Goal: Transaction & Acquisition: Purchase product/service

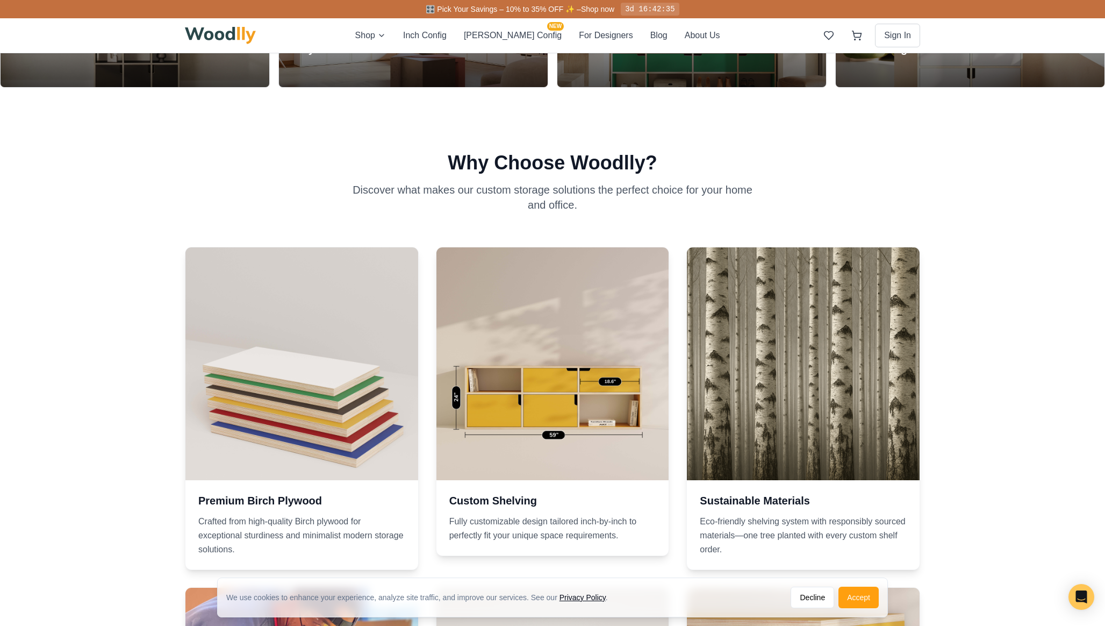
scroll to position [820, 0]
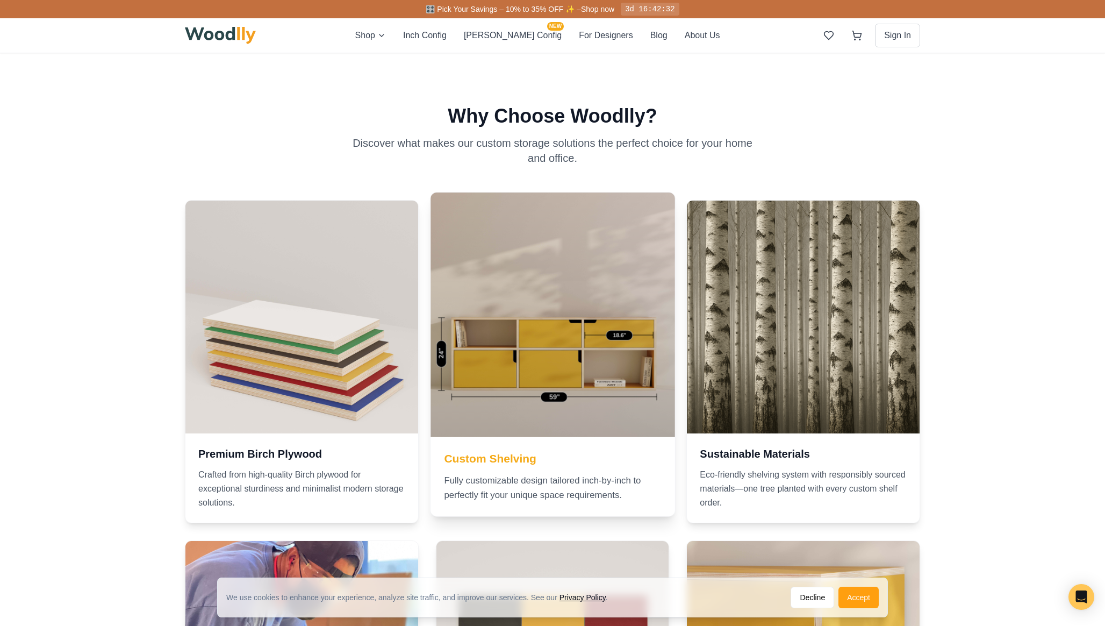
click at [556, 370] on div at bounding box center [553, 314] width 244 height 244
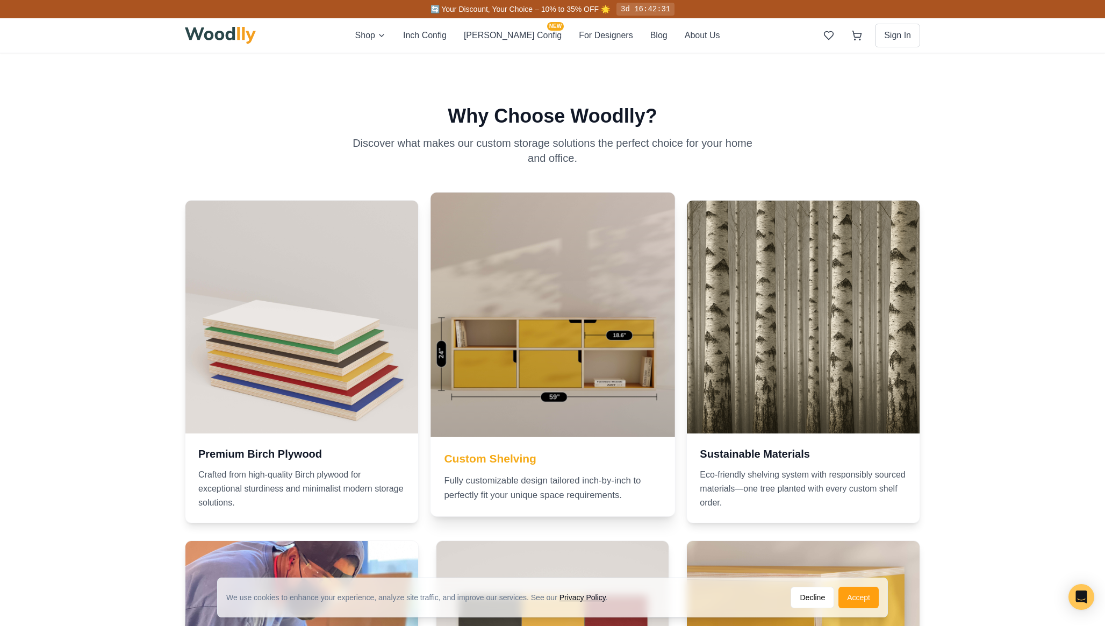
click at [519, 459] on h3 "Custom Shelving" at bounding box center [552, 458] width 217 height 16
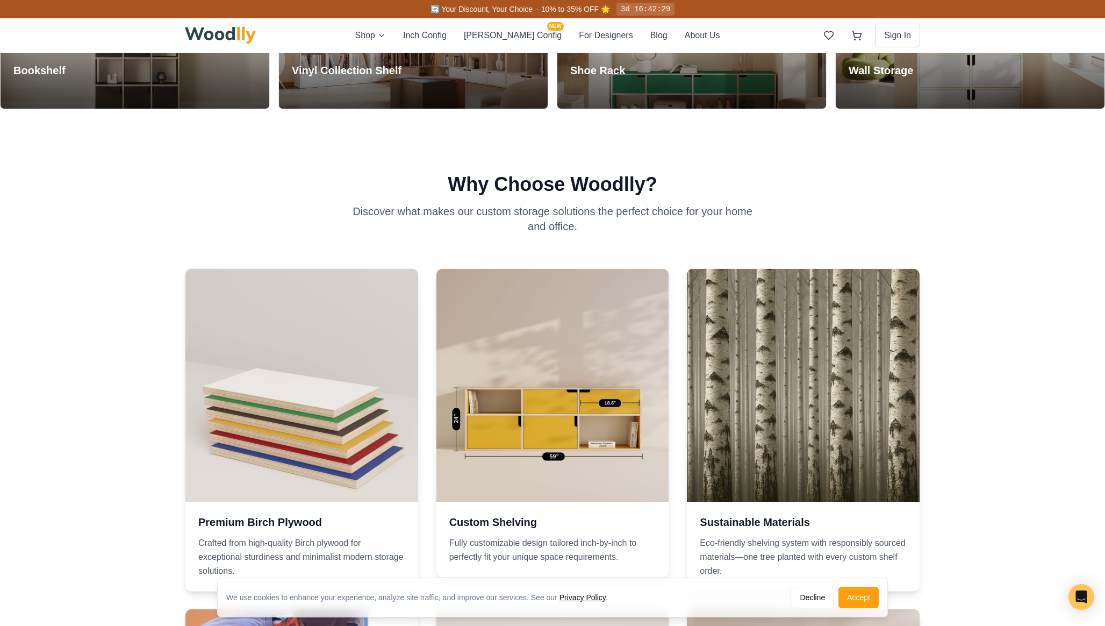
scroll to position [746, 0]
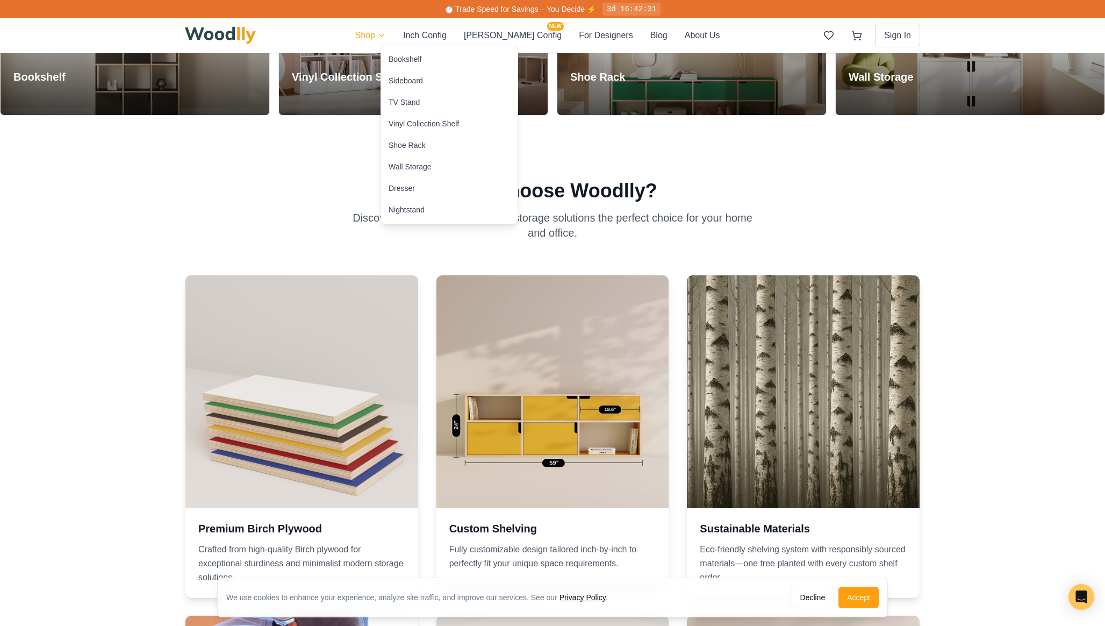
click at [412, 57] on div "Bookshelf" at bounding box center [405, 59] width 33 height 11
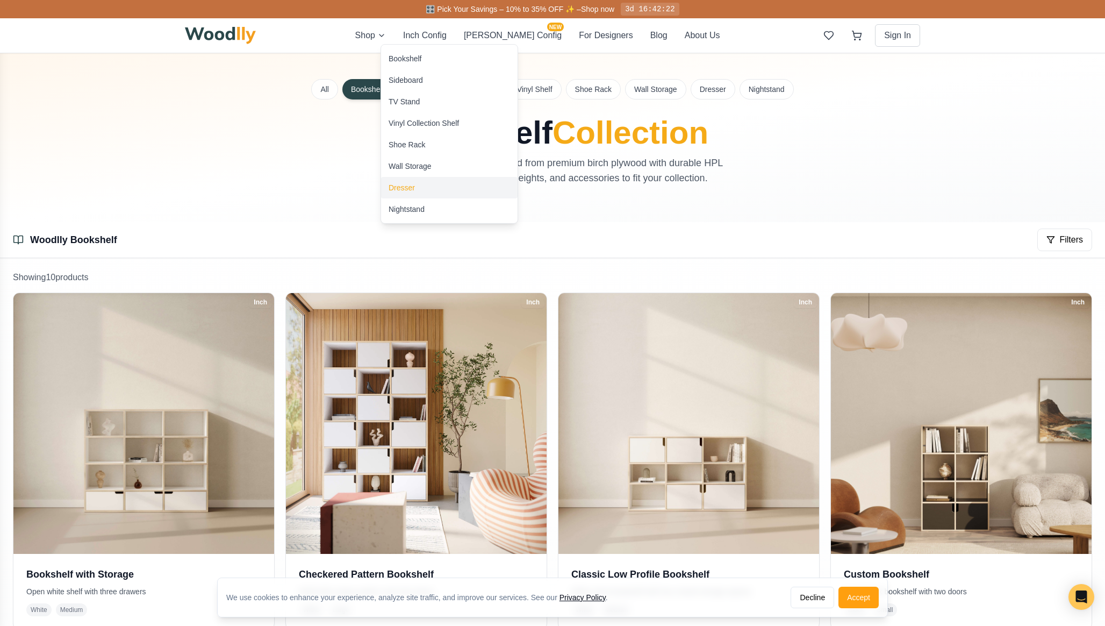
click at [410, 183] on div "Dresser" at bounding box center [402, 187] width 26 height 11
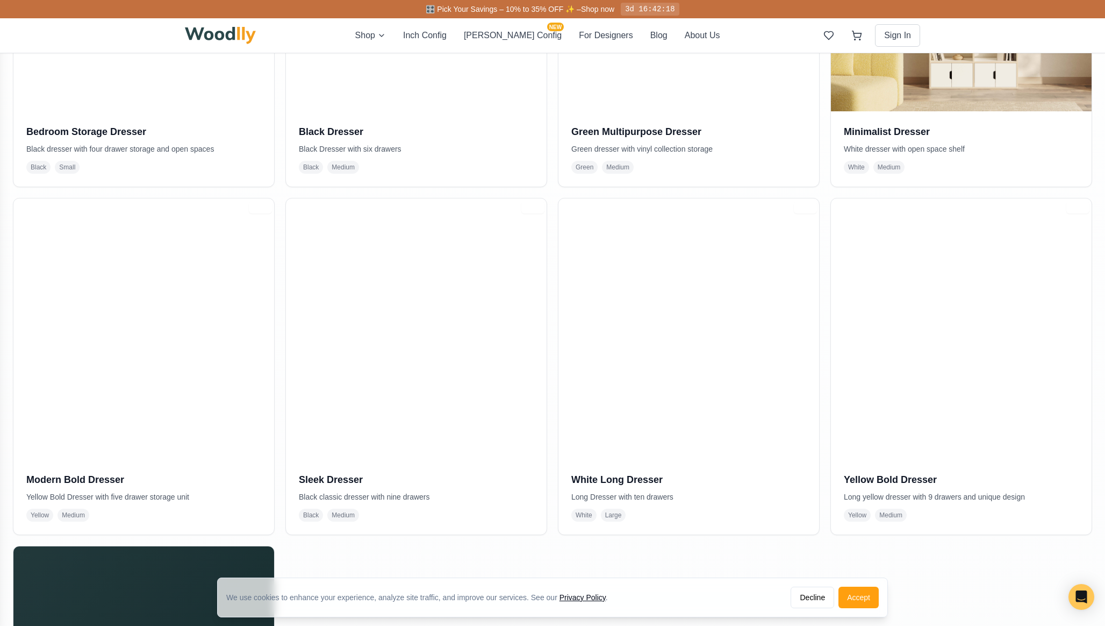
scroll to position [447, 0]
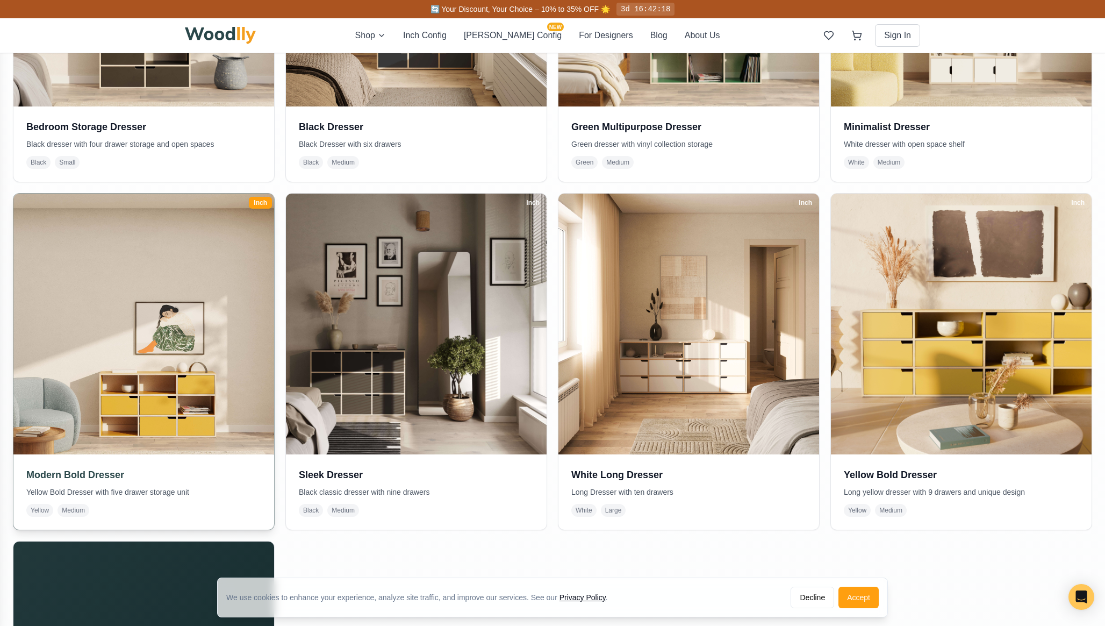
click at [119, 355] on img at bounding box center [144, 324] width 274 height 274
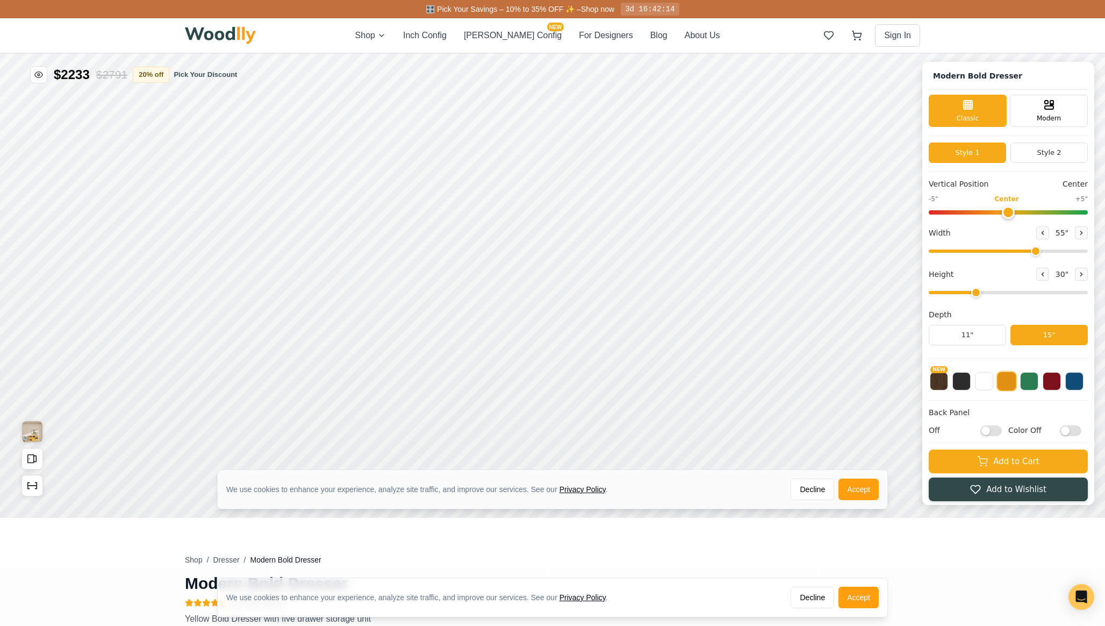
type input "55"
type input "3"
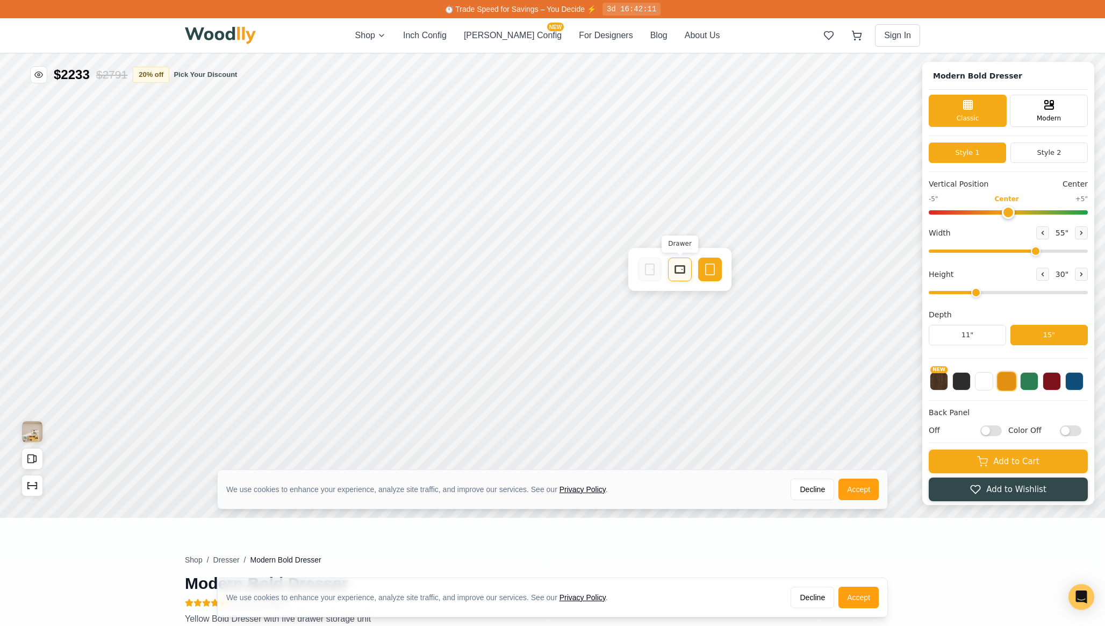
click at [679, 274] on icon at bounding box center [680, 269] width 13 height 13
click at [589, 226] on rect at bounding box center [593, 224] width 9 height 6
click at [503, 231] on div "Drawer" at bounding box center [507, 224] width 24 height 24
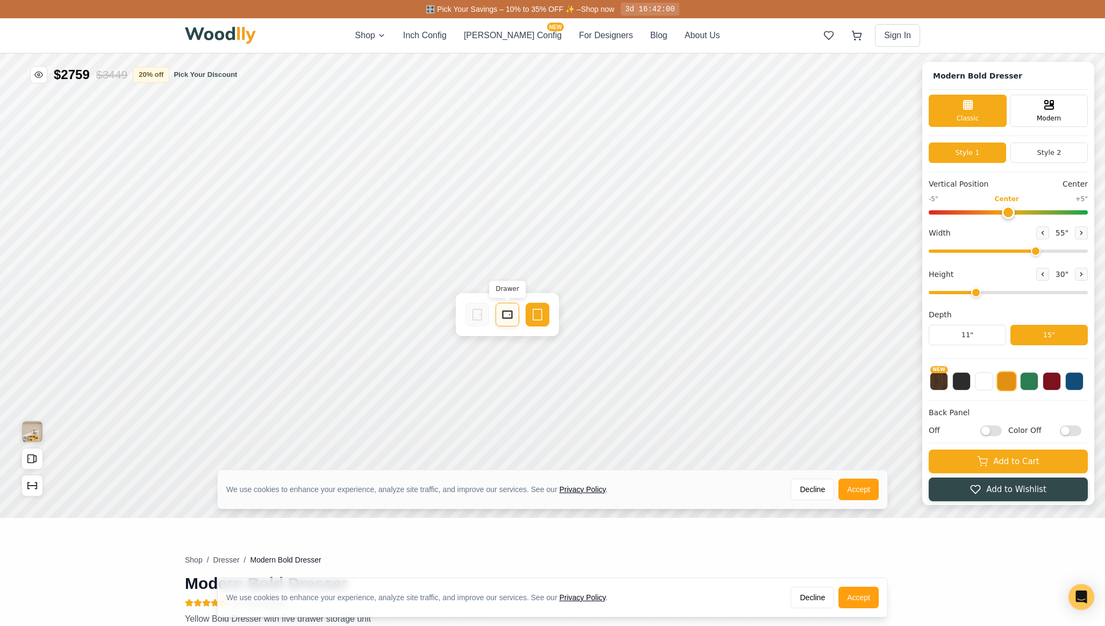
click at [503, 314] on rect at bounding box center [508, 315] width 10 height 8
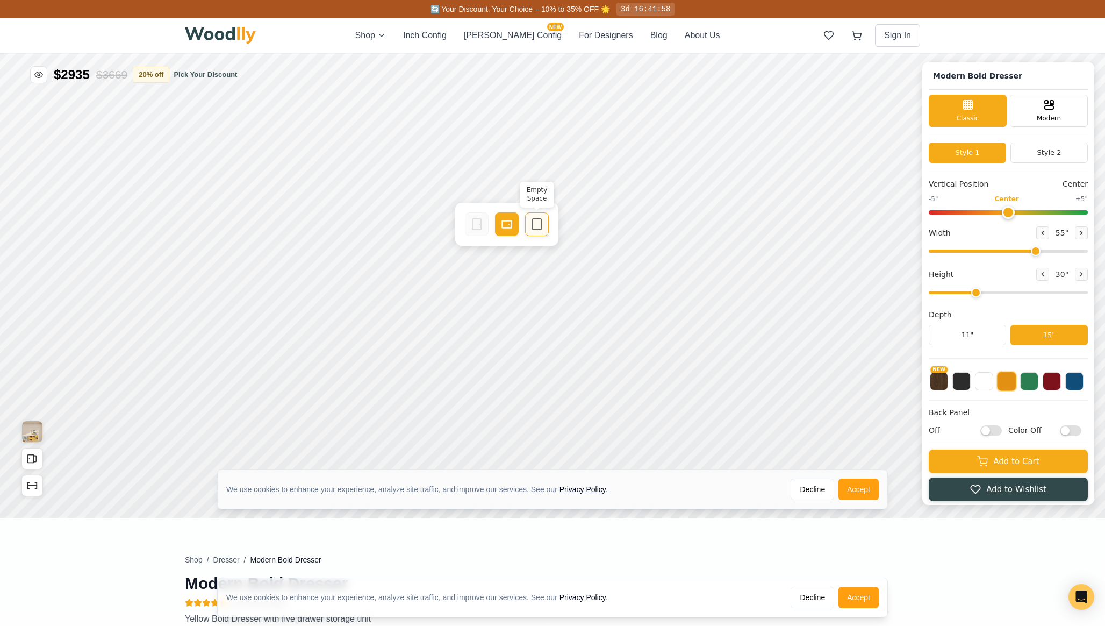
click at [536, 230] on icon at bounding box center [537, 224] width 13 height 13
click at [627, 229] on rect at bounding box center [623, 224] width 9 height 11
click at [711, 229] on rect at bounding box center [710, 224] width 9 height 11
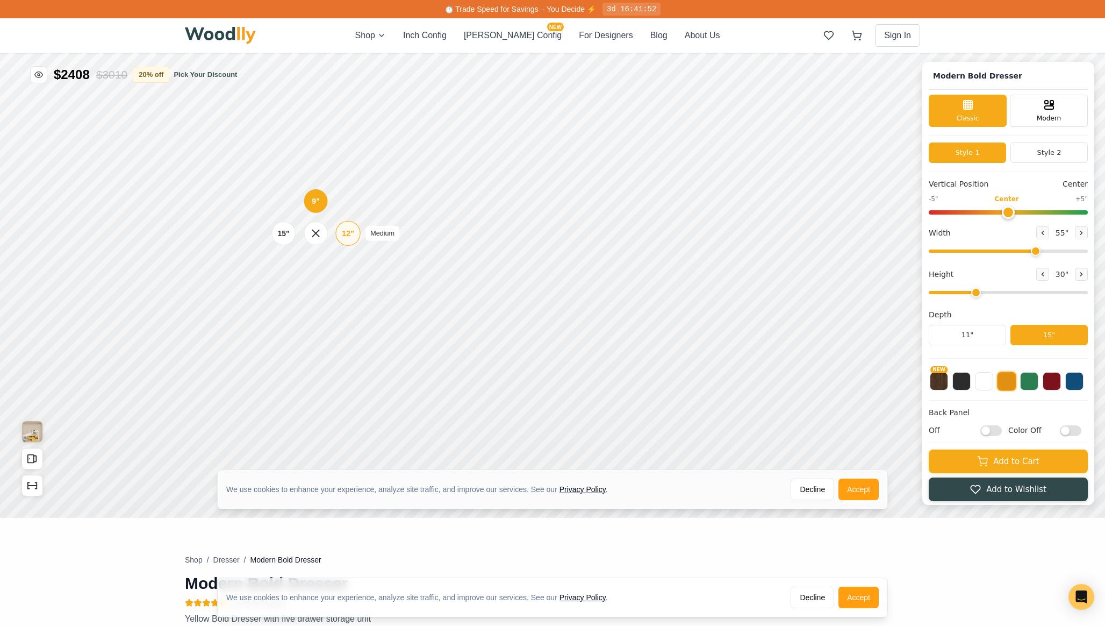
click at [343, 231] on div "12"" at bounding box center [348, 233] width 12 height 12
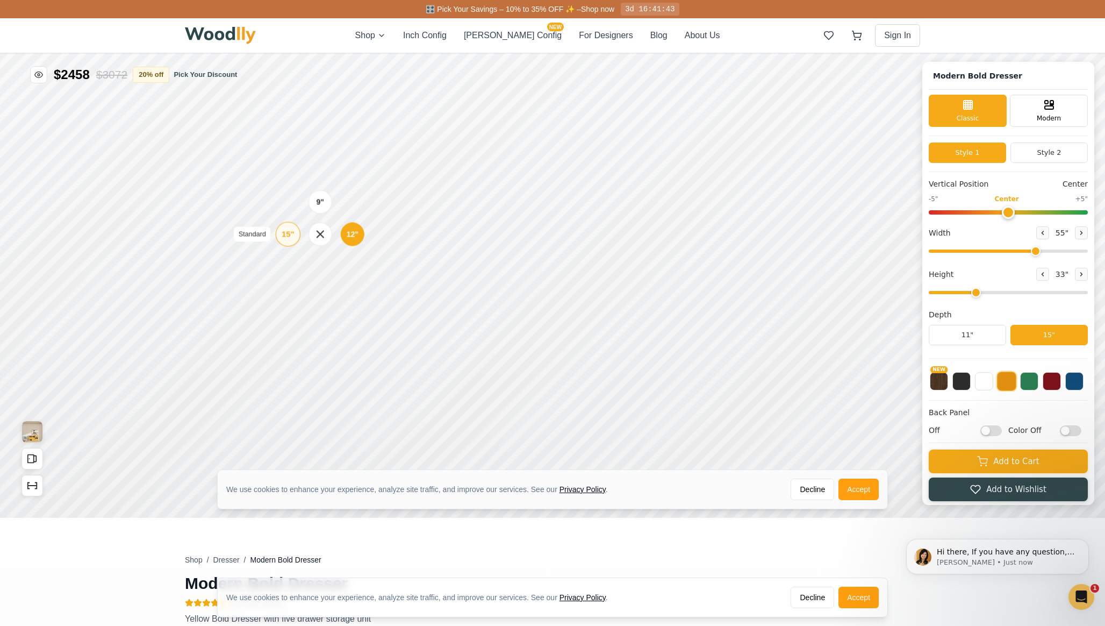
click at [286, 239] on div "15"" at bounding box center [288, 234] width 12 height 12
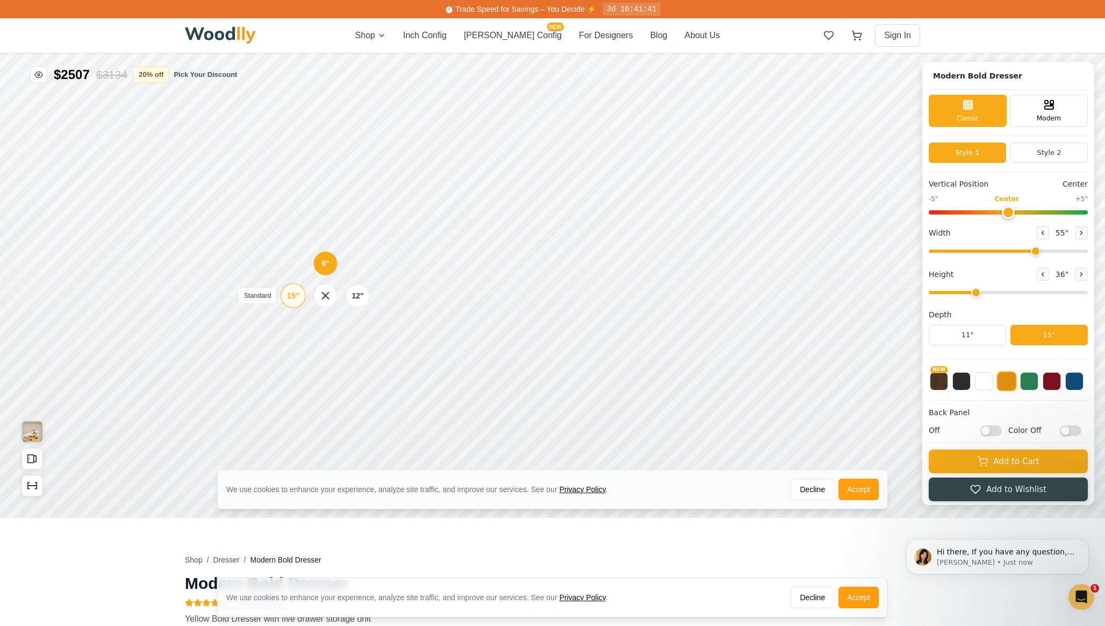
click at [292, 296] on div "15"" at bounding box center [293, 296] width 12 height 12
click at [370, 296] on div "12"" at bounding box center [365, 294] width 12 height 12
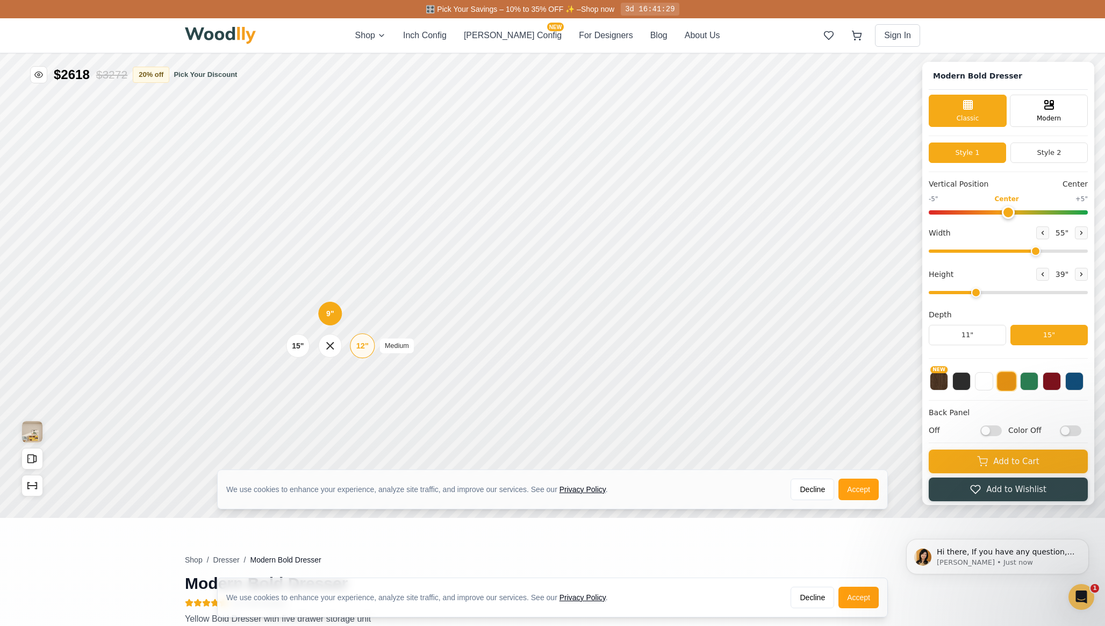
click at [363, 348] on div "12"" at bounding box center [362, 346] width 12 height 12
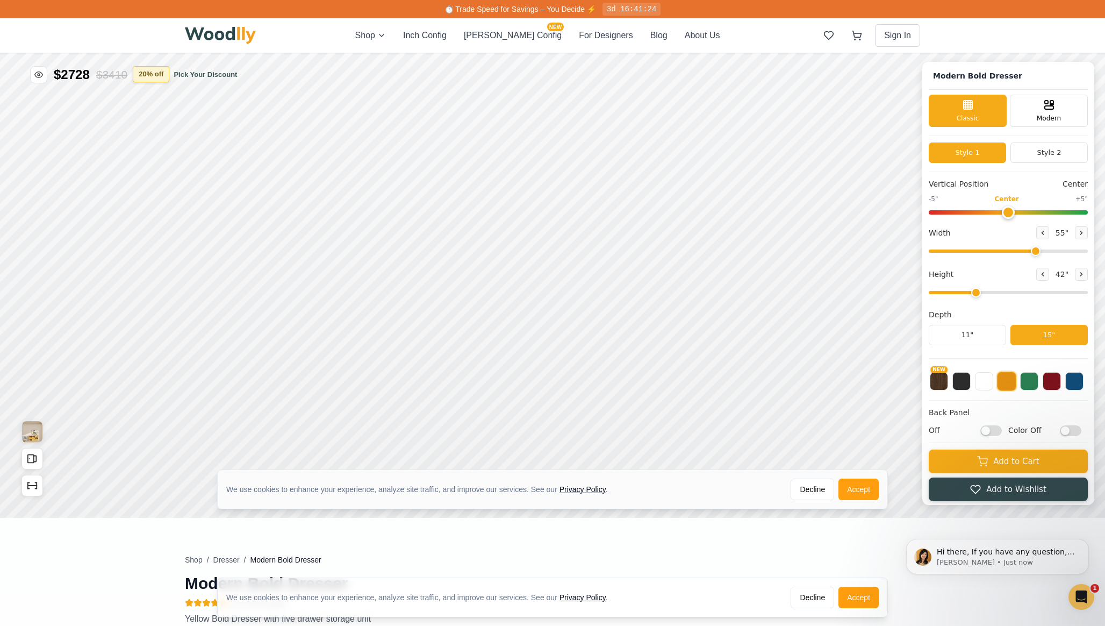
click at [152, 68] on button "20 % off" at bounding box center [151, 74] width 37 height 16
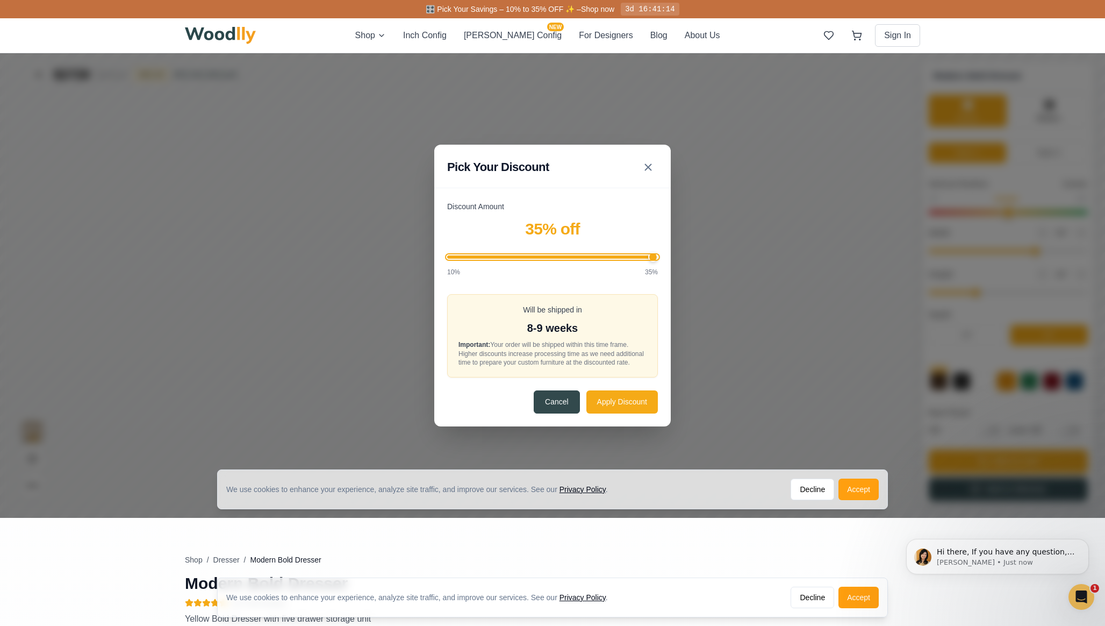
drag, startPoint x: 529, startPoint y: 253, endPoint x: 674, endPoint y: 253, distance: 145.1
type input "35"
click at [658, 255] on input "Discount Amount" at bounding box center [552, 256] width 211 height 3
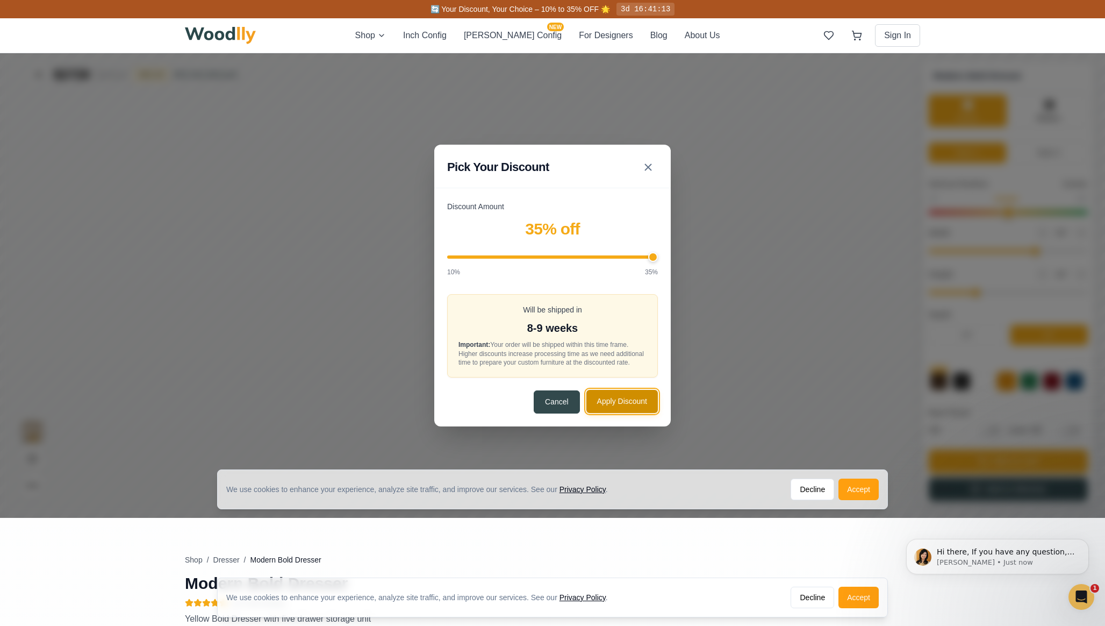
click at [632, 412] on button "Apply Discount" at bounding box center [621, 401] width 71 height 23
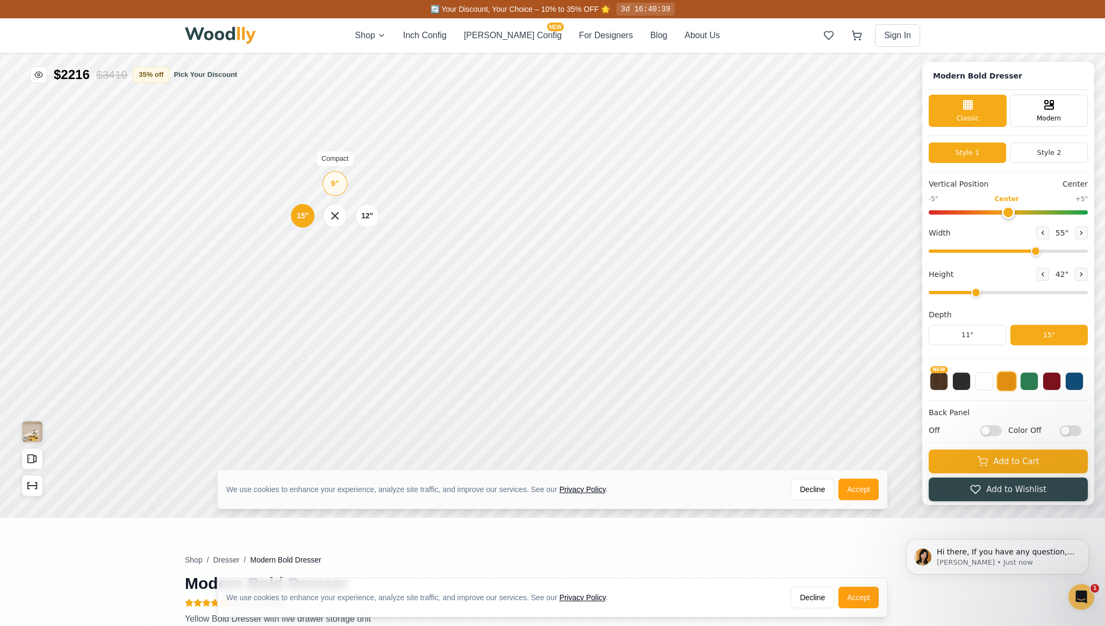
click at [334, 189] on div "9"" at bounding box center [335, 183] width 8 height 12
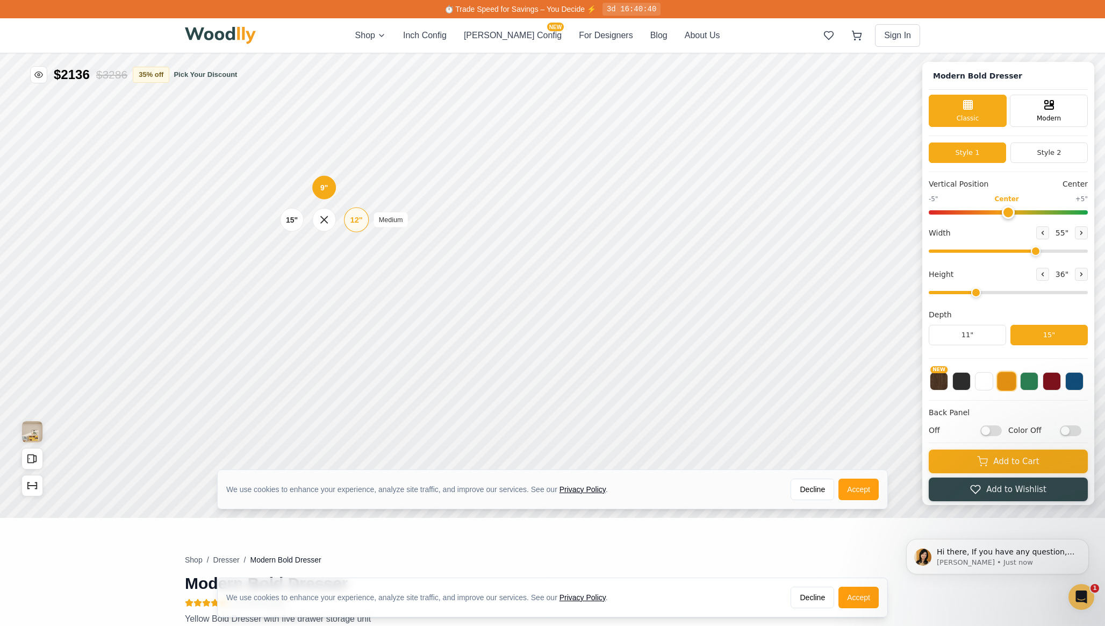
click at [360, 220] on div "12"" at bounding box center [356, 220] width 12 height 12
click at [306, 222] on div "15" Standard" at bounding box center [296, 221] width 25 height 25
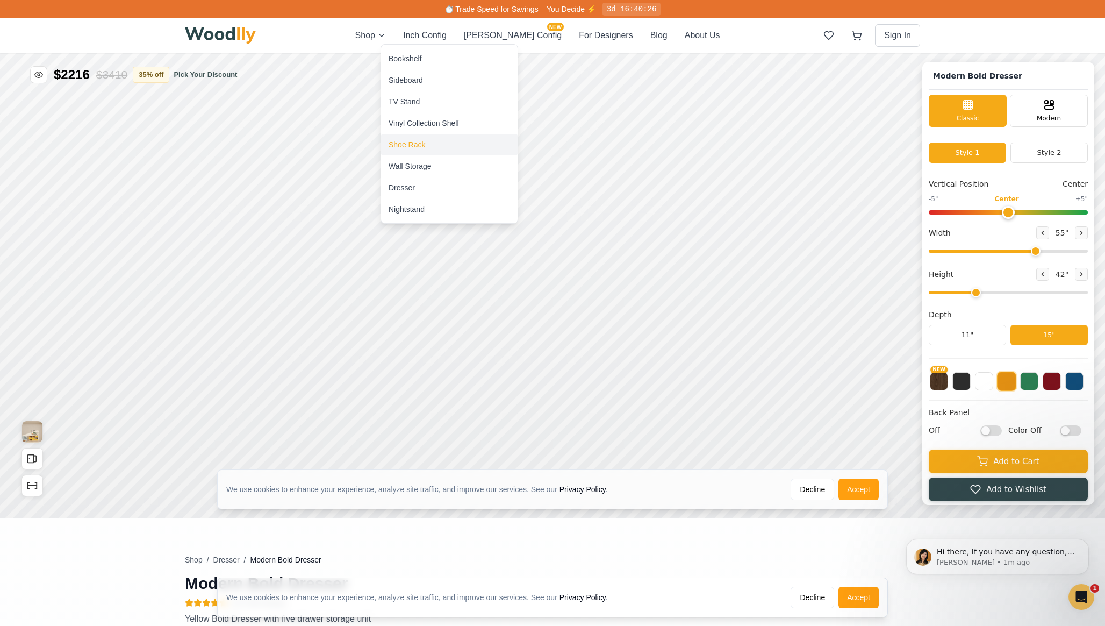
click at [424, 146] on div "Shoe Rack" at bounding box center [407, 144] width 37 height 11
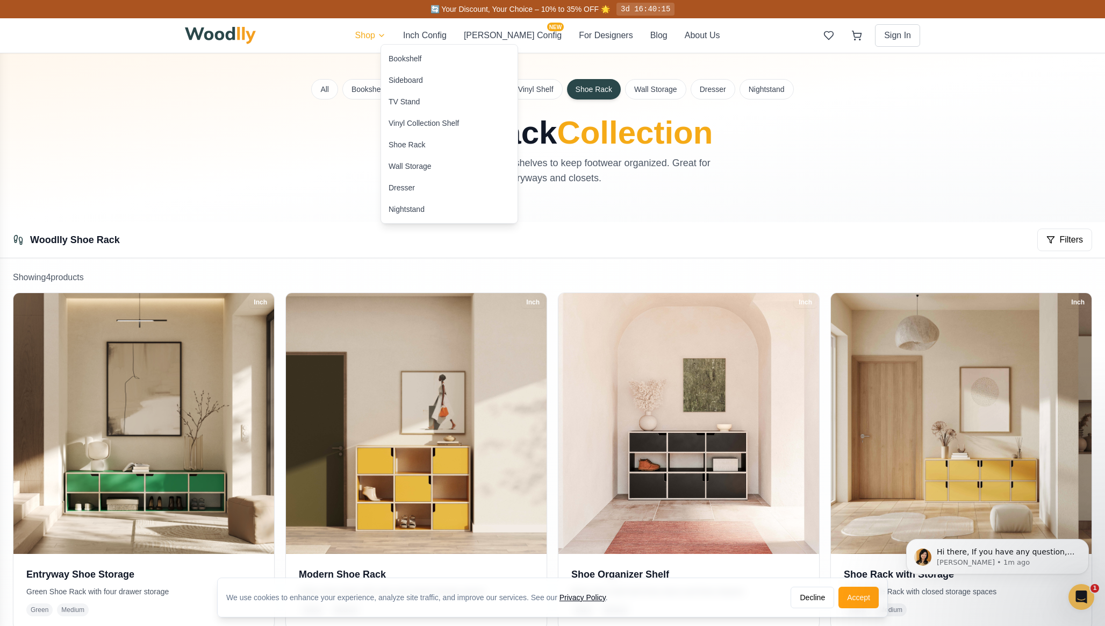
click at [406, 193] on div "Dresser" at bounding box center [449, 188] width 137 height 22
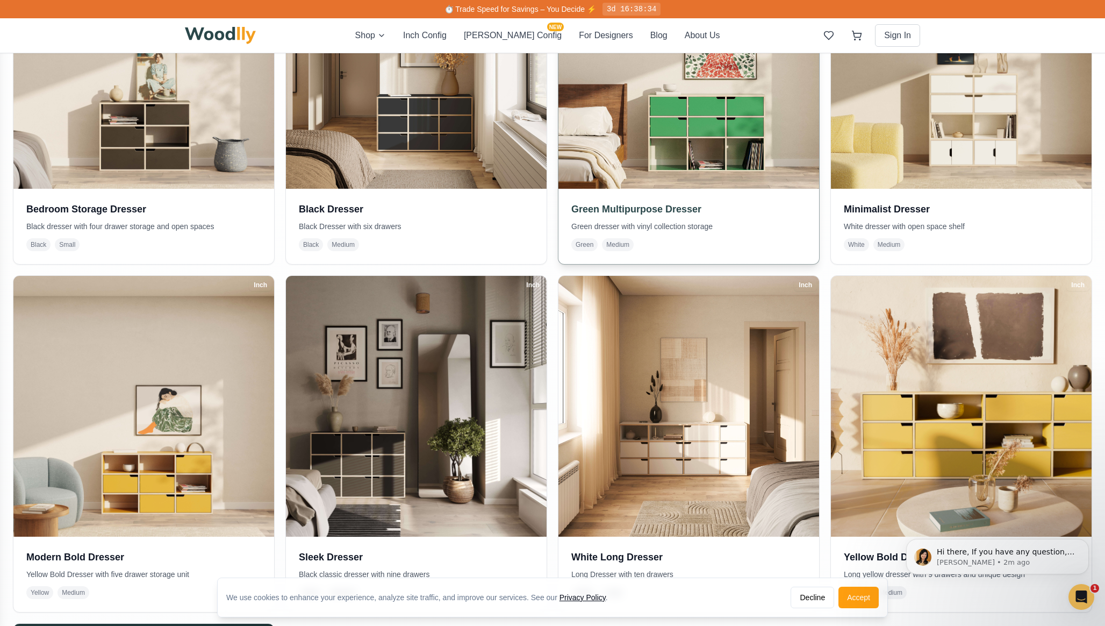
scroll to position [366, 0]
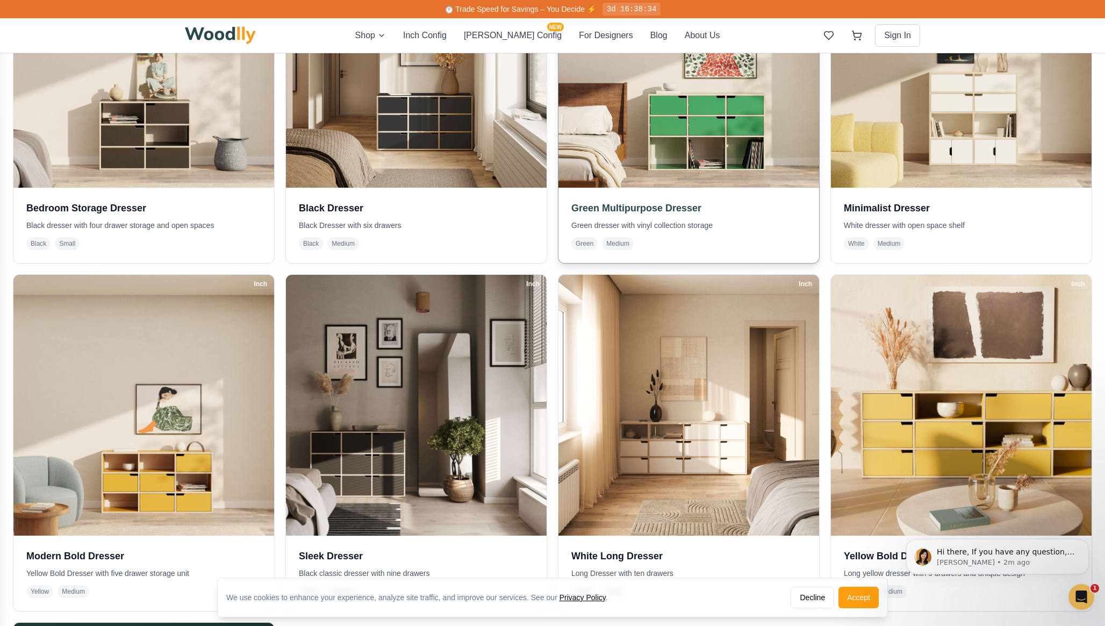
click at [646, 227] on p "Green dresser with vinyl collection storage" at bounding box center [688, 225] width 235 height 11
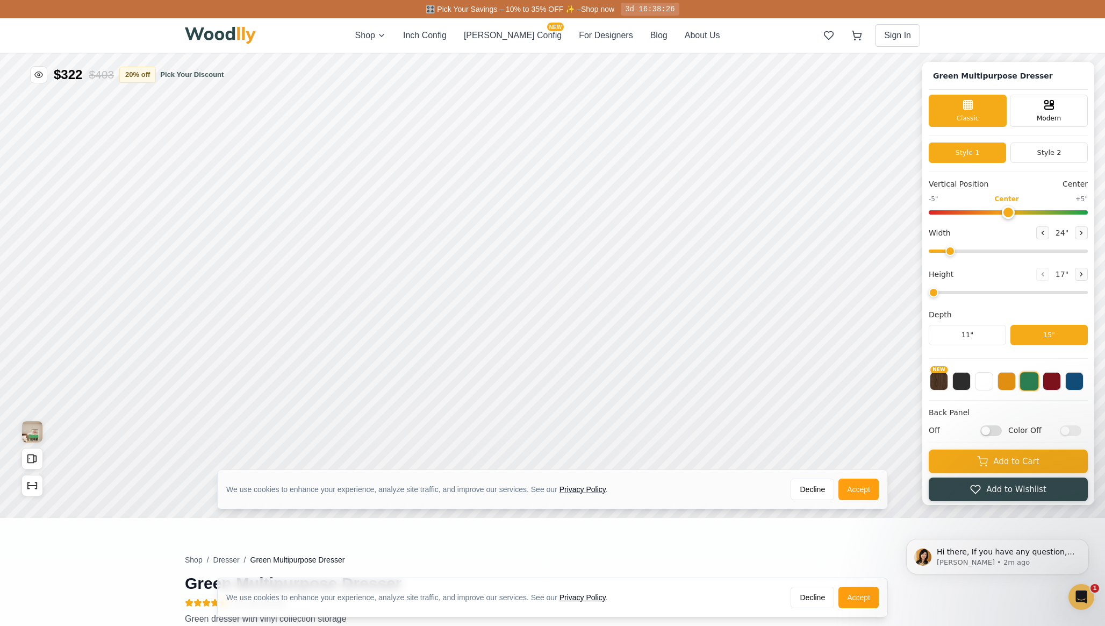
type input "61"
type input "3"
click at [1003, 387] on button at bounding box center [1007, 380] width 18 height 18
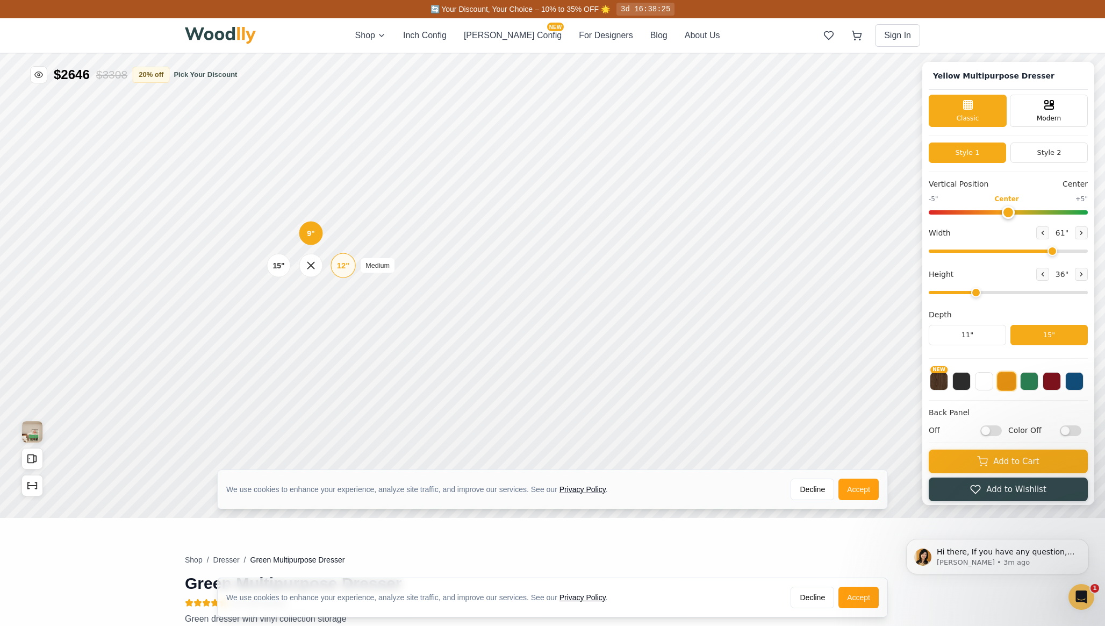
click at [340, 272] on div "12" Medium" at bounding box center [343, 265] width 25 height 25
click at [343, 211] on div "12"" at bounding box center [346, 213] width 12 height 12
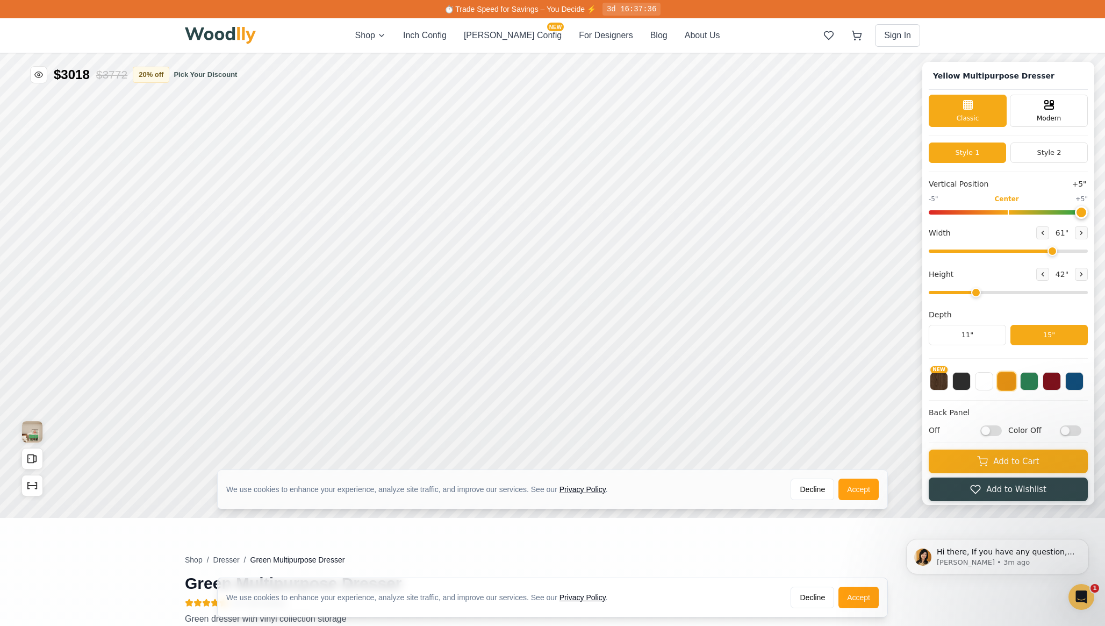
drag, startPoint x: 1007, startPoint y: 212, endPoint x: 1105, endPoint y: 221, distance: 97.7
type input "5"
click at [1088, 214] on input "range" at bounding box center [1008, 212] width 159 height 4
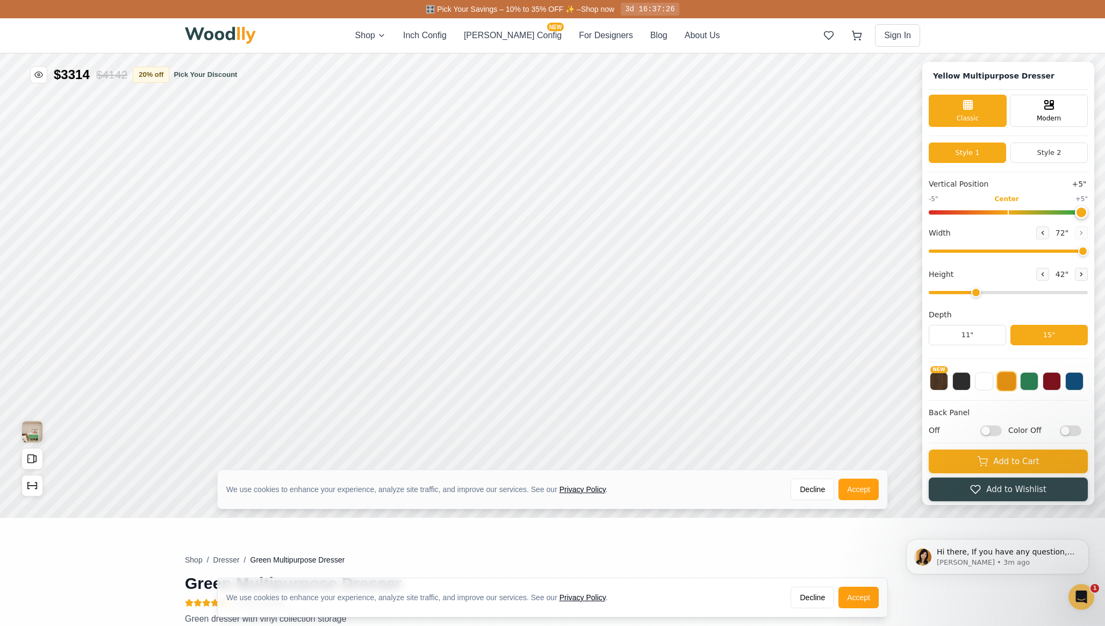
drag, startPoint x: 1049, startPoint y: 249, endPoint x: 1104, endPoint y: 241, distance: 55.9
type input "72"
click at [1088, 249] on input "range" at bounding box center [1008, 250] width 159 height 3
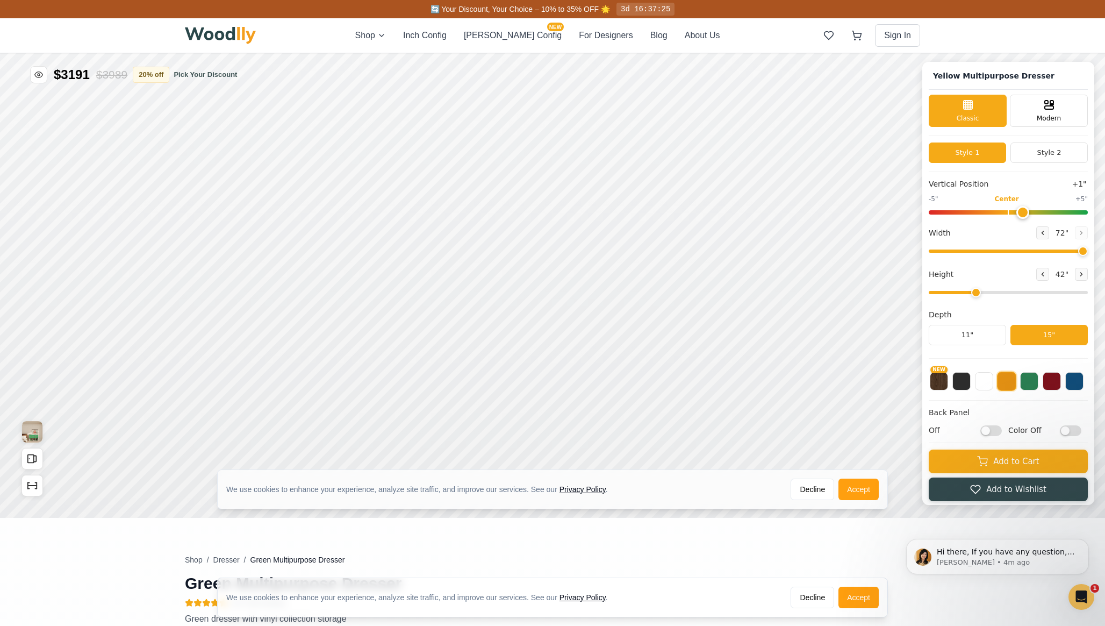
drag, startPoint x: 1075, startPoint y: 211, endPoint x: 1016, endPoint y: 215, distance: 59.3
type input "1"
click at [1016, 214] on input "range" at bounding box center [1008, 212] width 159 height 4
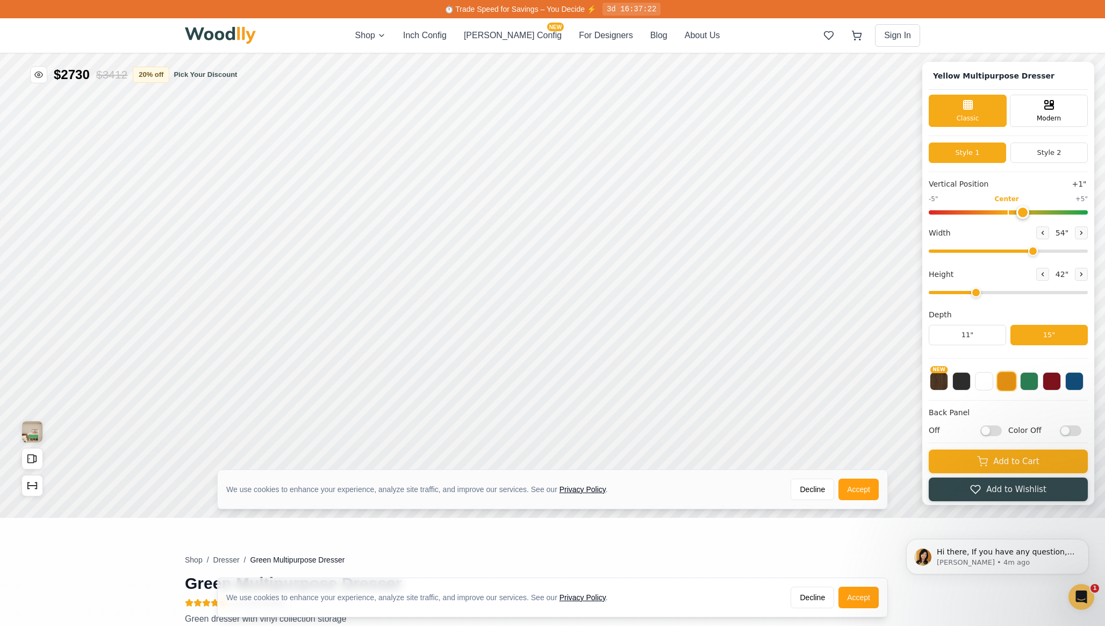
drag, startPoint x: 1077, startPoint y: 252, endPoint x: 1030, endPoint y: 257, distance: 46.5
type input "54"
click at [1030, 253] on input "range" at bounding box center [1008, 250] width 159 height 3
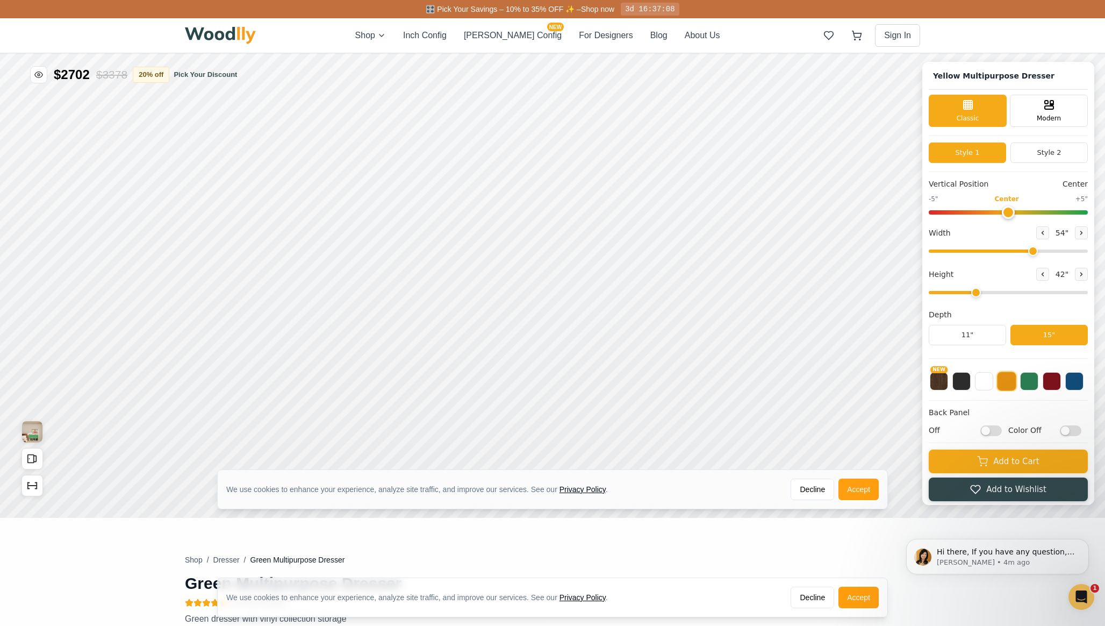
drag, startPoint x: 1022, startPoint y: 213, endPoint x: 1005, endPoint y: 223, distance: 19.7
click at [1005, 214] on input "range" at bounding box center [1008, 212] width 159 height 4
drag, startPoint x: 1022, startPoint y: 209, endPoint x: 1105, endPoint y: 213, distance: 82.9
type input "5"
click at [1088, 213] on input "range" at bounding box center [1008, 212] width 159 height 4
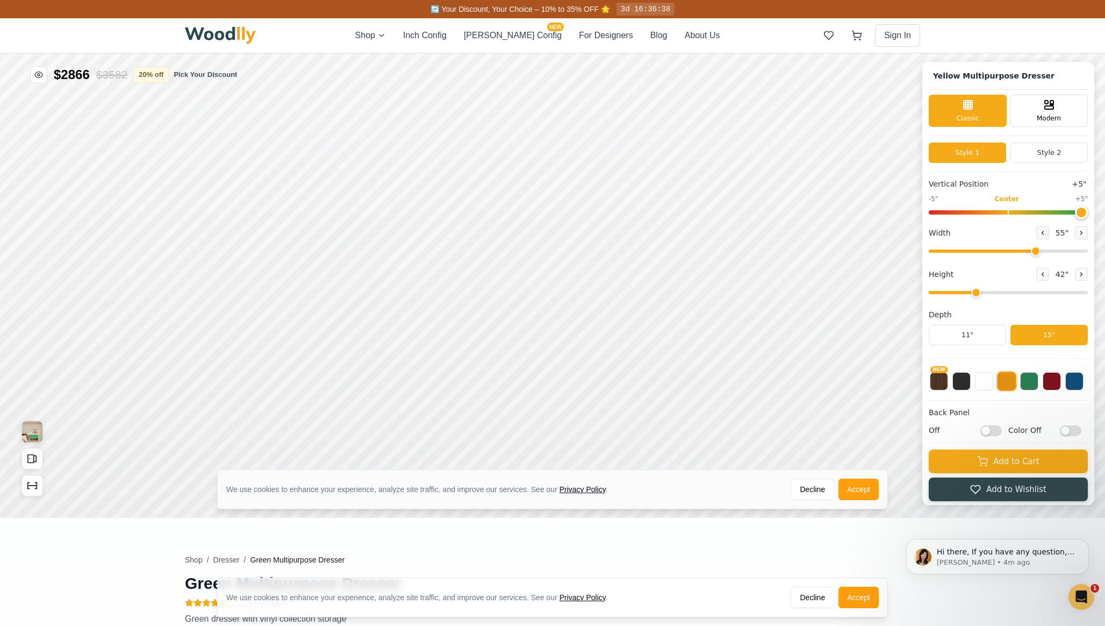
type input "55"
click at [1033, 252] on input "range" at bounding box center [1008, 250] width 159 height 3
drag, startPoint x: 1076, startPoint y: 212, endPoint x: 1009, endPoint y: 214, distance: 66.7
type input "0"
click at [1009, 214] on input "range" at bounding box center [1008, 212] width 159 height 4
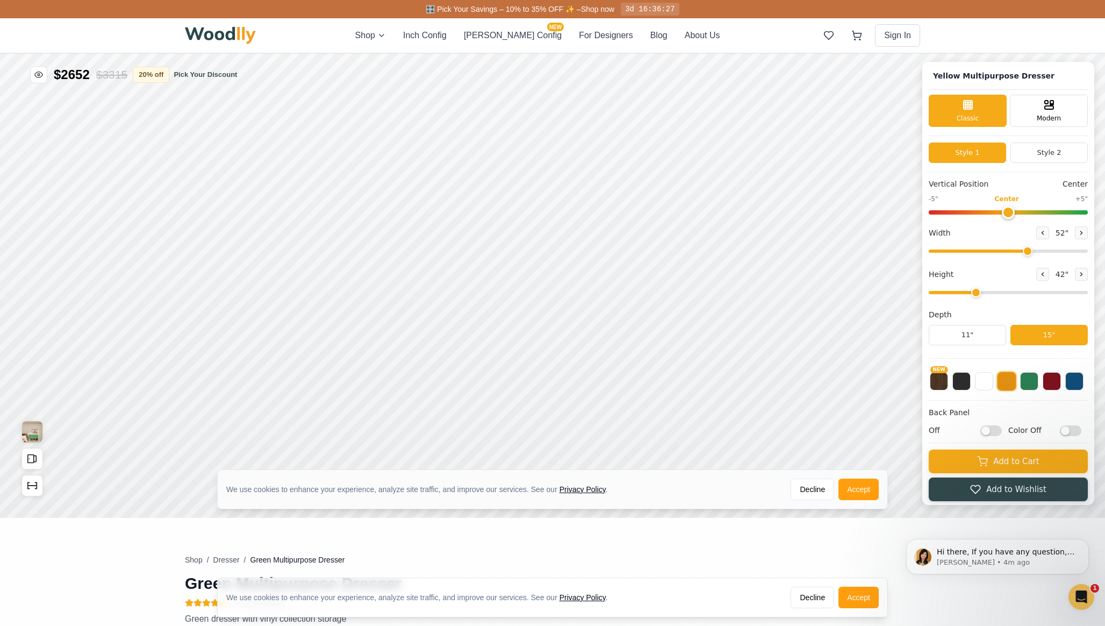
drag, startPoint x: 1034, startPoint y: 250, endPoint x: 1026, endPoint y: 253, distance: 9.0
click at [1026, 253] on input "range" at bounding box center [1008, 250] width 159 height 3
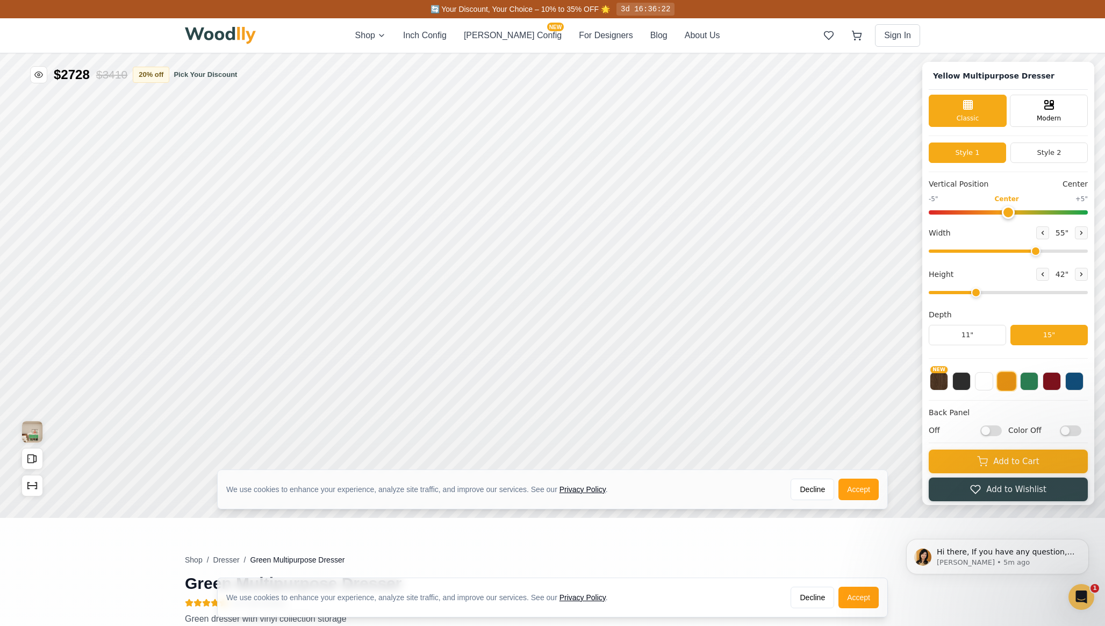
drag, startPoint x: 1025, startPoint y: 250, endPoint x: 1032, endPoint y: 250, distance: 7.5
click at [1032, 250] on input "range" at bounding box center [1008, 250] width 159 height 3
click at [333, 186] on div "9"" at bounding box center [332, 182] width 8 height 12
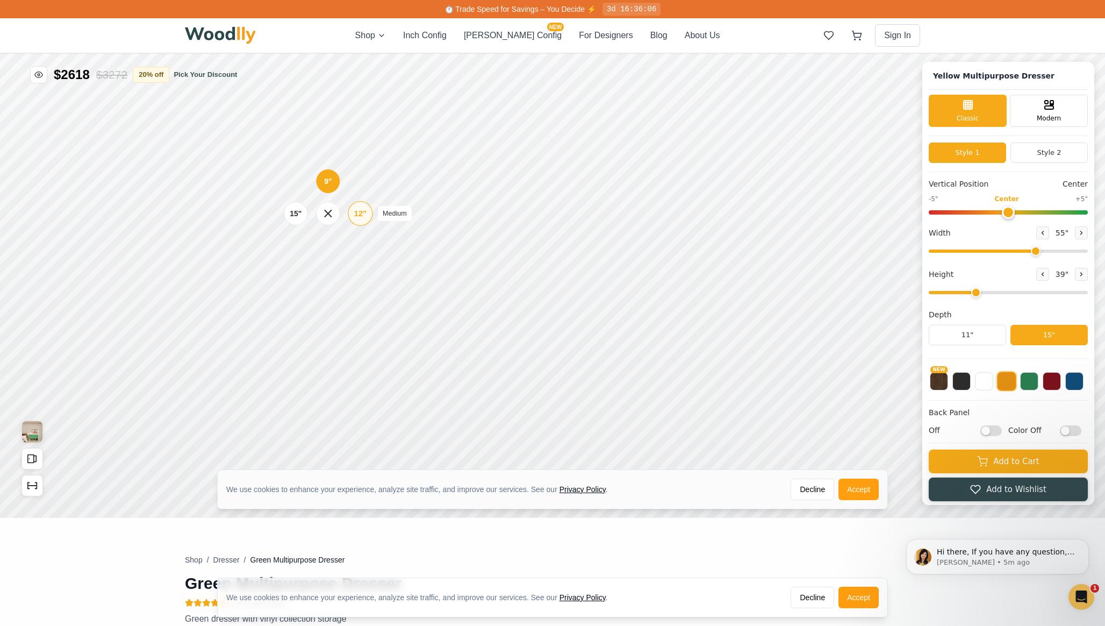
click at [357, 216] on div "12"" at bounding box center [360, 213] width 12 height 12
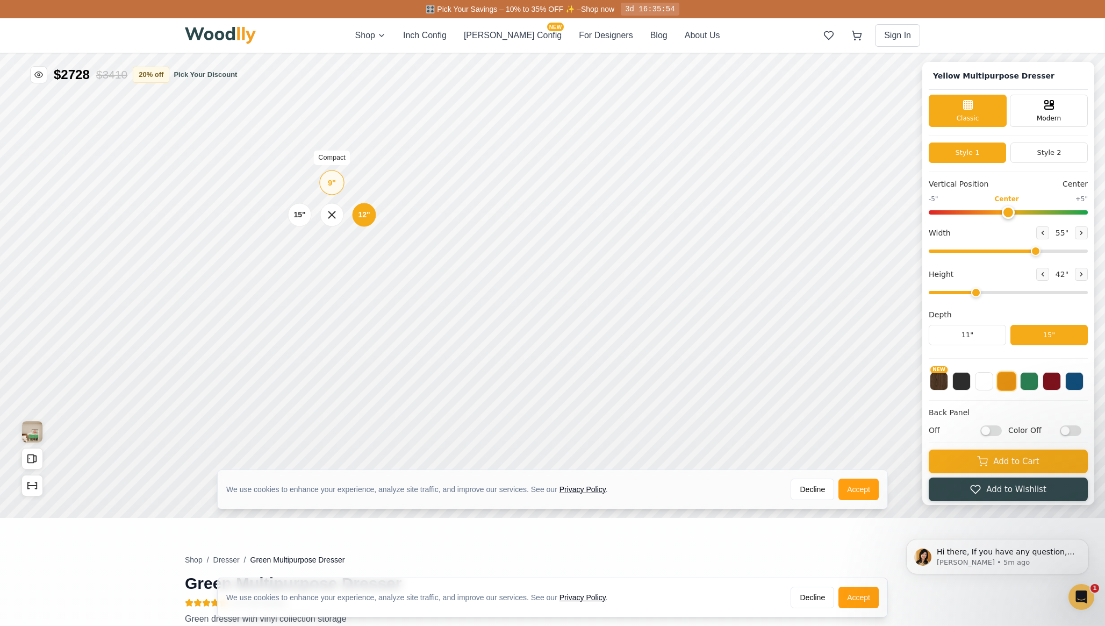
click at [326, 181] on div "9" Compact" at bounding box center [331, 182] width 25 height 25
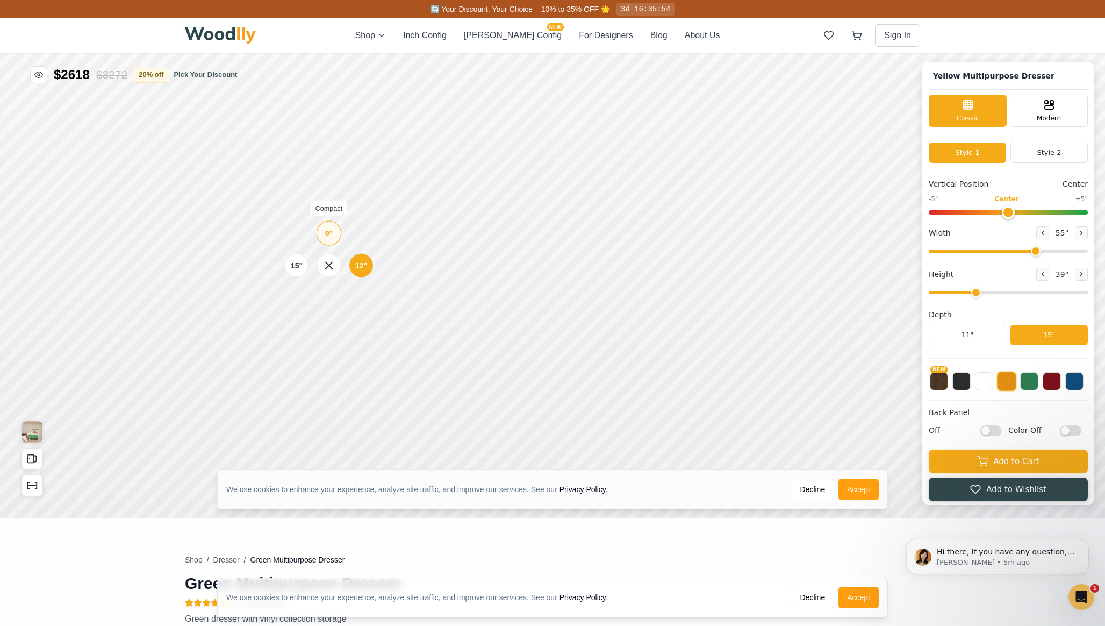
click at [328, 240] on div "9" Compact" at bounding box center [329, 232] width 25 height 25
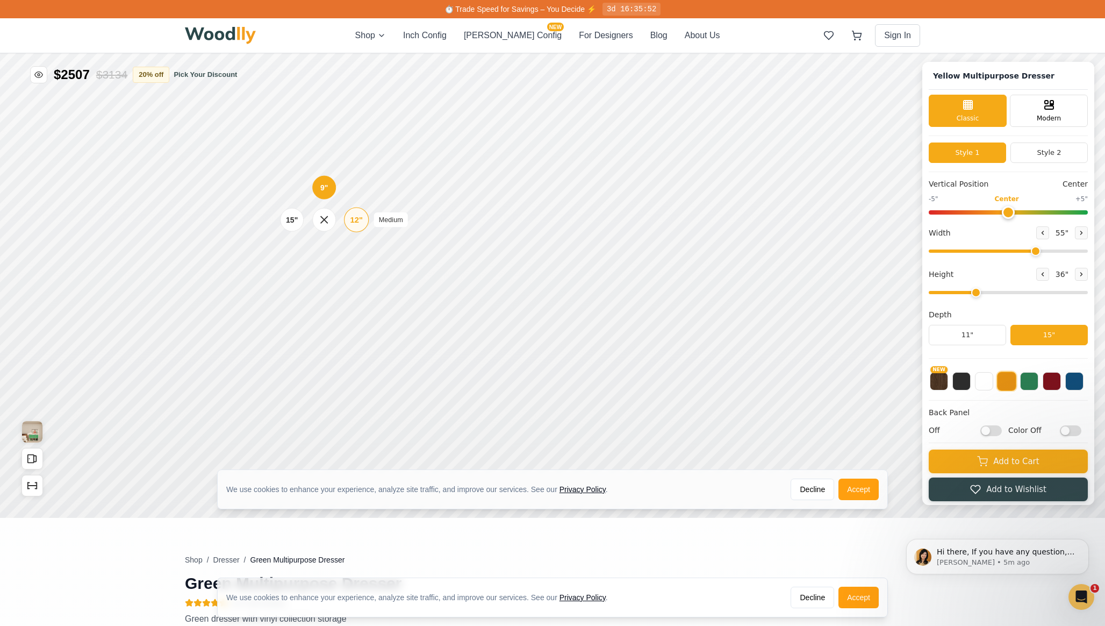
click at [357, 214] on div "12"" at bounding box center [356, 220] width 12 height 12
click at [363, 272] on div "12"" at bounding box center [361, 273] width 12 height 12
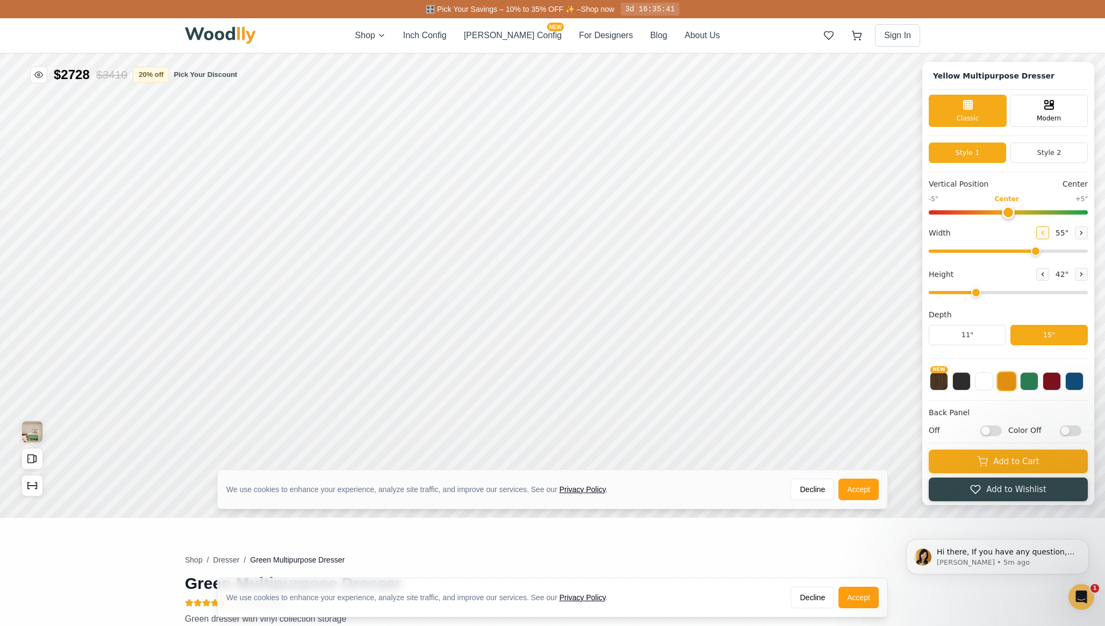
click at [1045, 231] on button at bounding box center [1042, 232] width 13 height 13
click at [1044, 231] on button at bounding box center [1042, 232] width 13 height 13
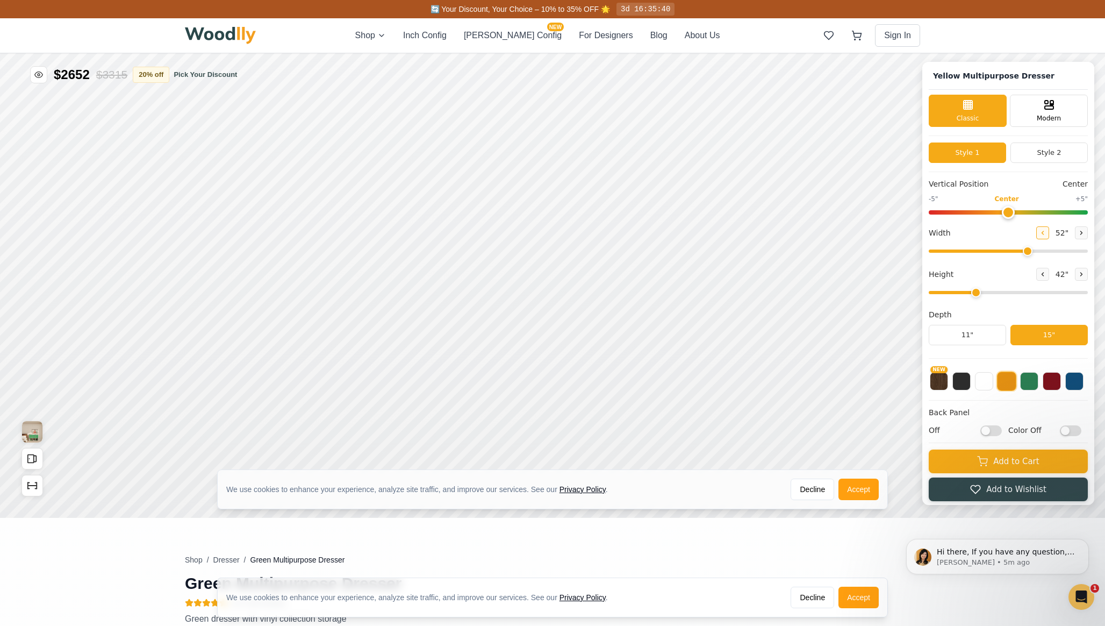
click at [1044, 231] on button at bounding box center [1042, 232] width 13 height 13
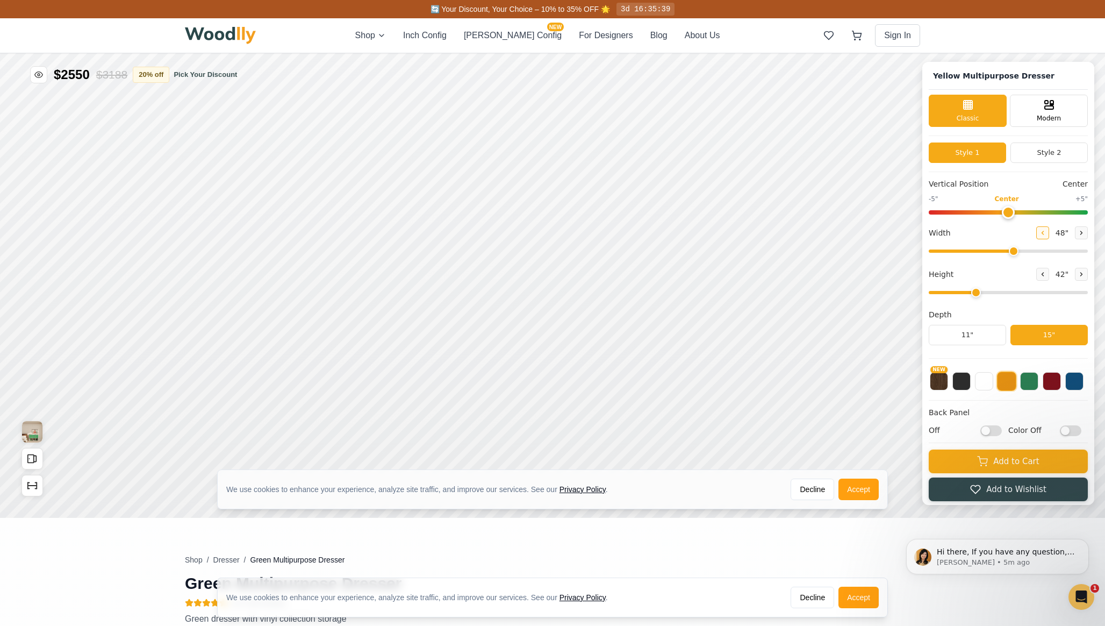
click at [1044, 231] on button at bounding box center [1042, 232] width 13 height 13
click at [1078, 233] on icon at bounding box center [1081, 233] width 6 height 6
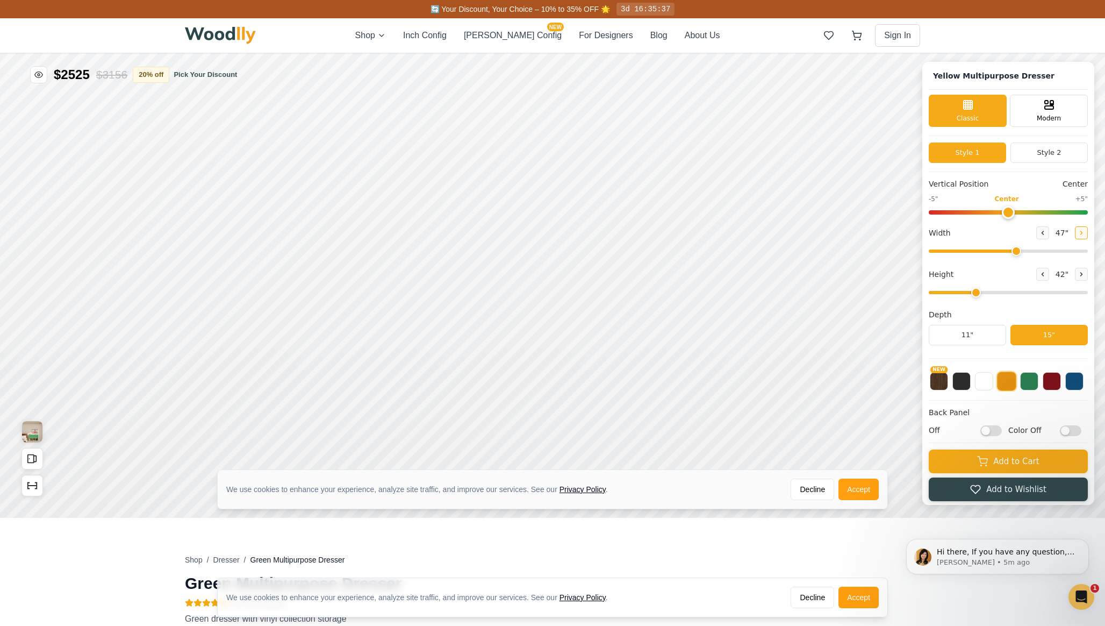
click at [1078, 233] on icon at bounding box center [1081, 233] width 6 height 6
click at [1083, 235] on button at bounding box center [1081, 232] width 13 height 13
type input "52"
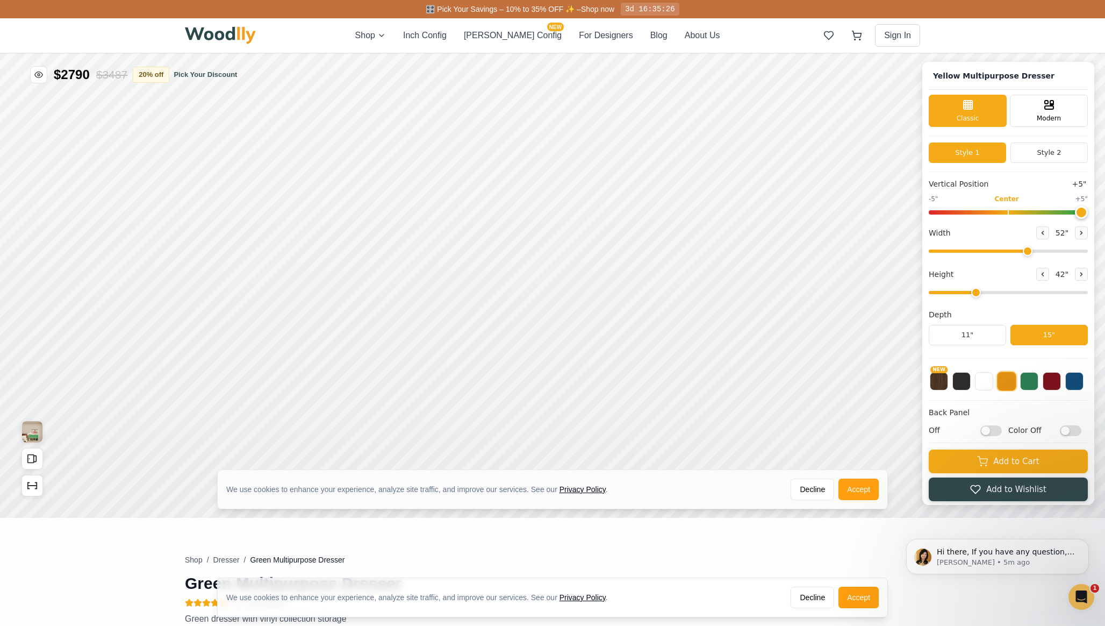
drag, startPoint x: 1016, startPoint y: 210, endPoint x: 1105, endPoint y: 229, distance: 90.1
type input "5"
click at [1088, 214] on input "range" at bounding box center [1008, 212] width 159 height 4
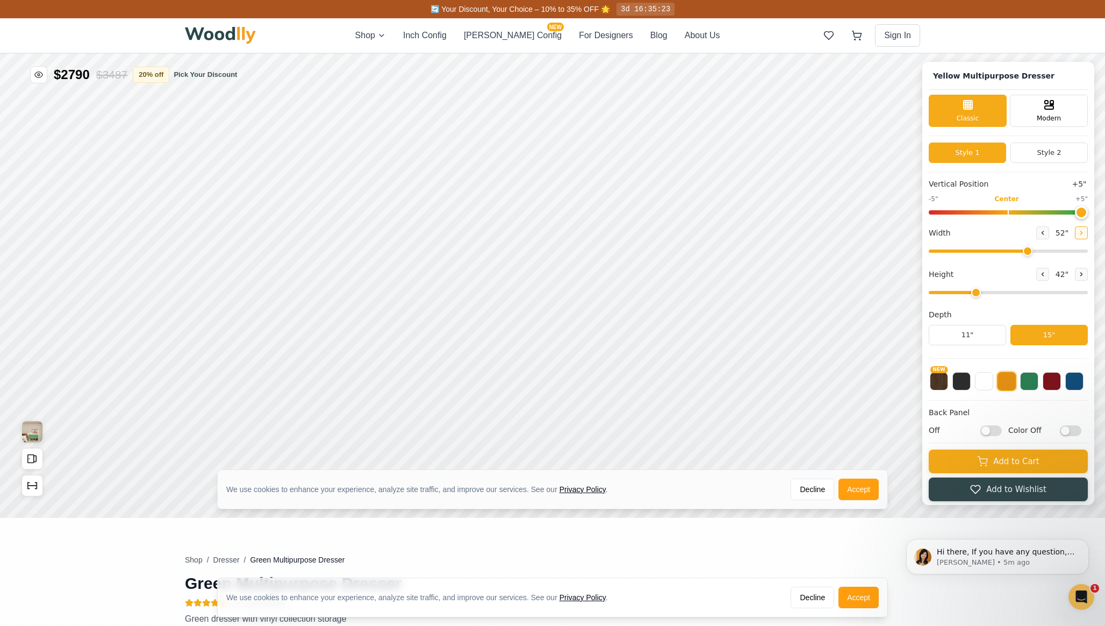
click at [1075, 233] on button at bounding box center [1081, 232] width 13 height 13
click at [1043, 231] on button at bounding box center [1042, 232] width 13 height 13
type input "53"
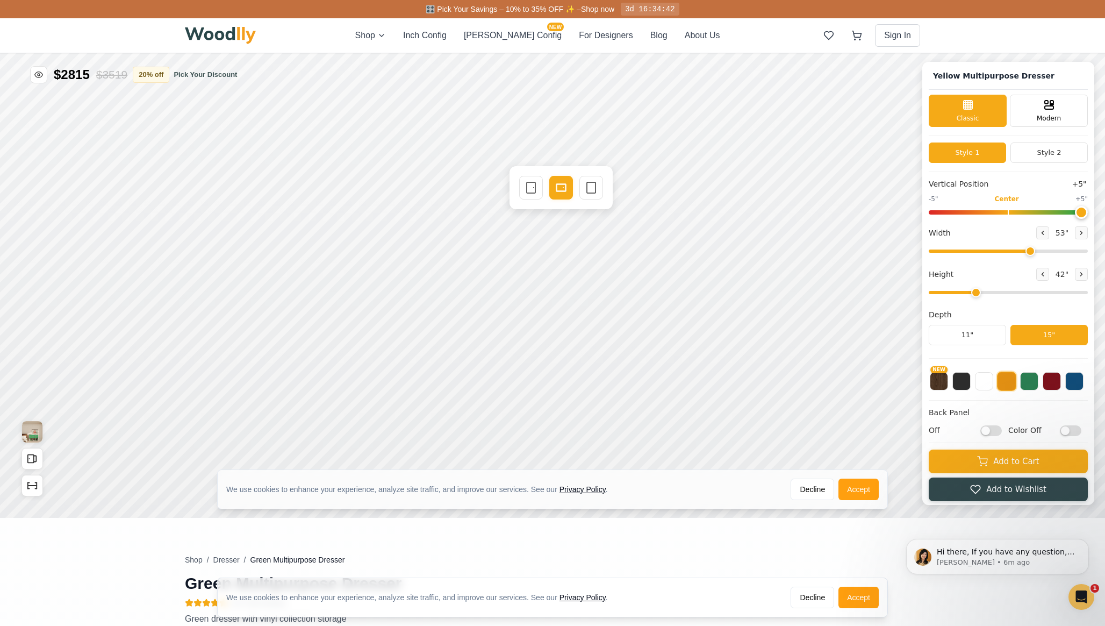
click at [516, 187] on div "Single Door Drawer Empty Space" at bounding box center [561, 187] width 103 height 43
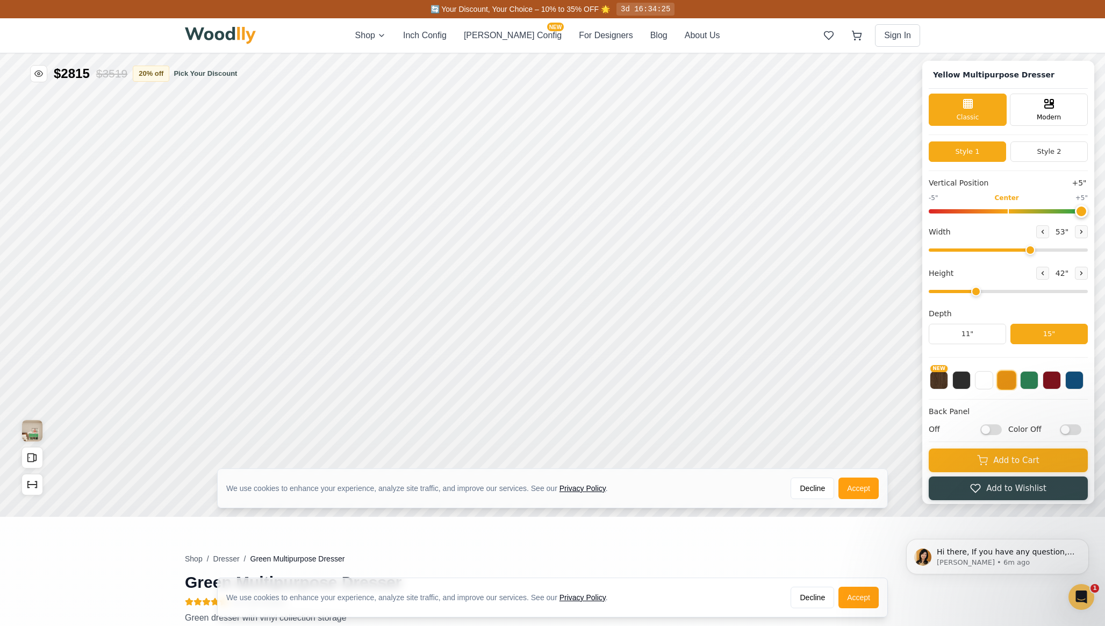
click at [1078, 213] on input "range" at bounding box center [1008, 211] width 159 height 4
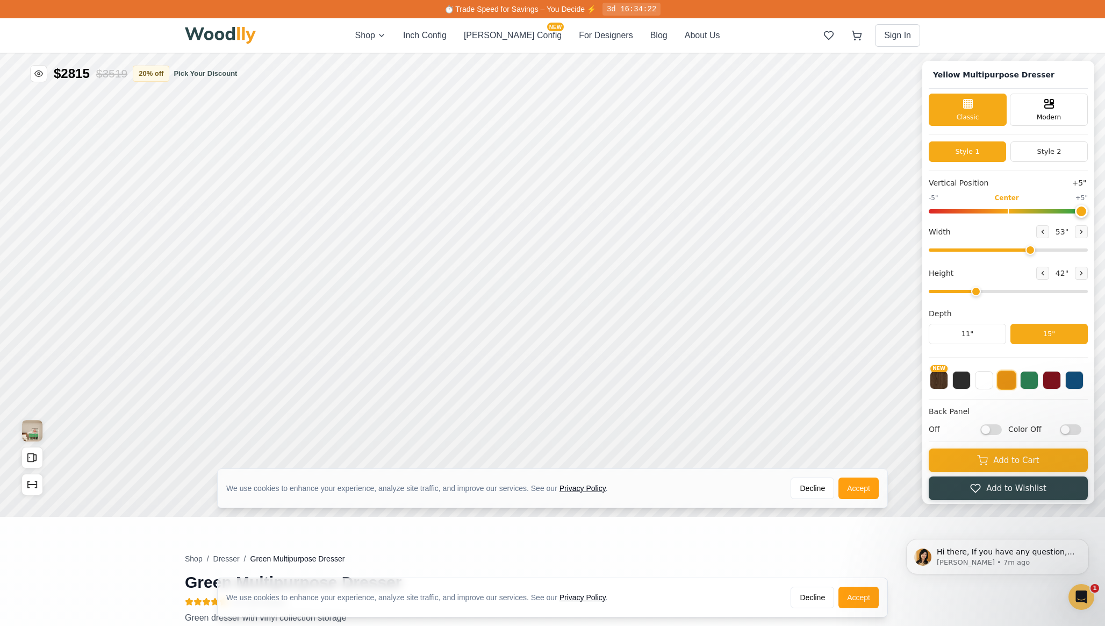
drag, startPoint x: 1078, startPoint y: 213, endPoint x: 1102, endPoint y: 211, distance: 23.7
click at [1088, 211] on input "range" at bounding box center [1008, 211] width 159 height 4
drag, startPoint x: 1073, startPoint y: 210, endPoint x: 1006, endPoint y: 211, distance: 67.7
click at [1006, 211] on input "range" at bounding box center [1008, 211] width 159 height 4
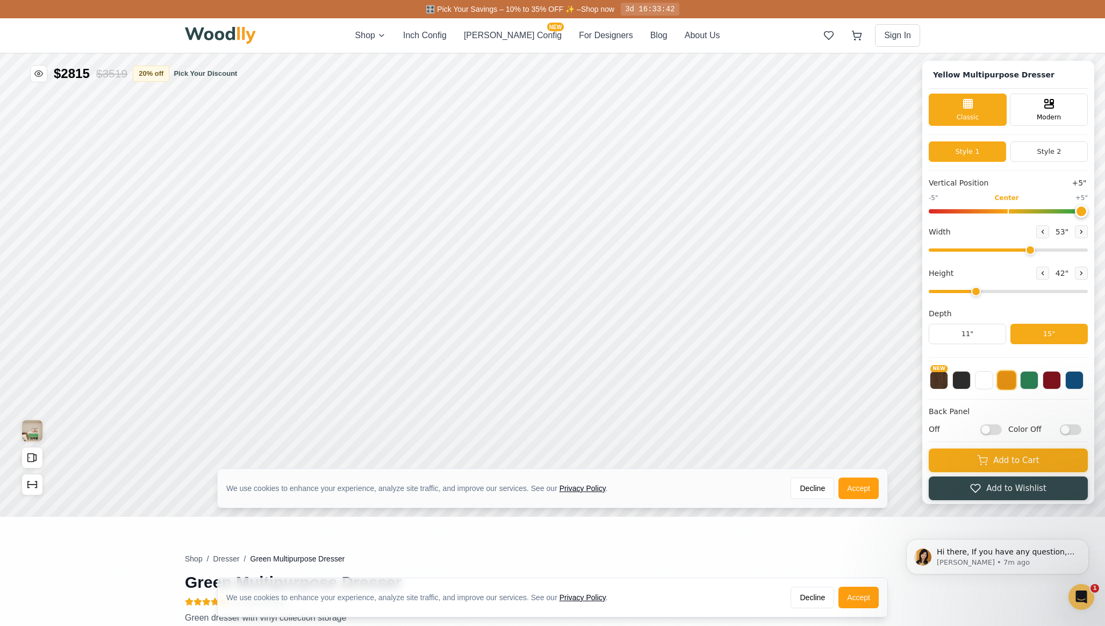
drag, startPoint x: 1024, startPoint y: 208, endPoint x: 1105, endPoint y: 212, distance: 80.7
type input "5"
click at [1088, 212] on input "range" at bounding box center [1008, 211] width 159 height 4
click at [1078, 232] on icon at bounding box center [1081, 231] width 6 height 6
type input "54"
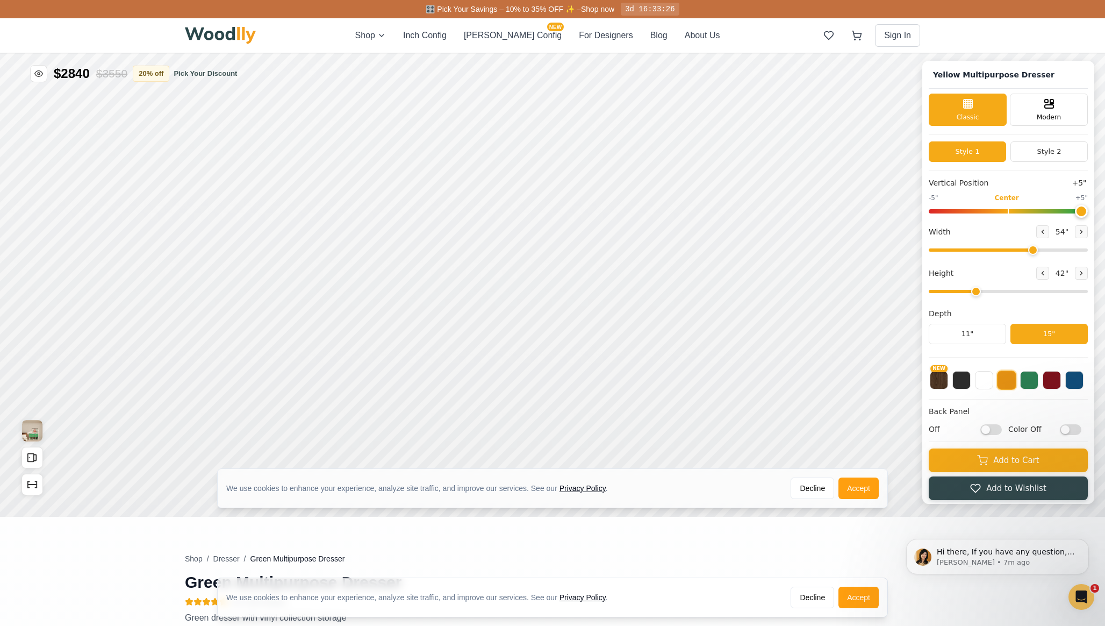
drag, startPoint x: 1022, startPoint y: 252, endPoint x: 1031, endPoint y: 250, distance: 8.8
click at [1031, 250] on input "range" at bounding box center [1008, 249] width 159 height 3
drag, startPoint x: 1019, startPoint y: 209, endPoint x: 1006, endPoint y: 211, distance: 13.0
click at [1006, 211] on input "range" at bounding box center [1008, 211] width 159 height 4
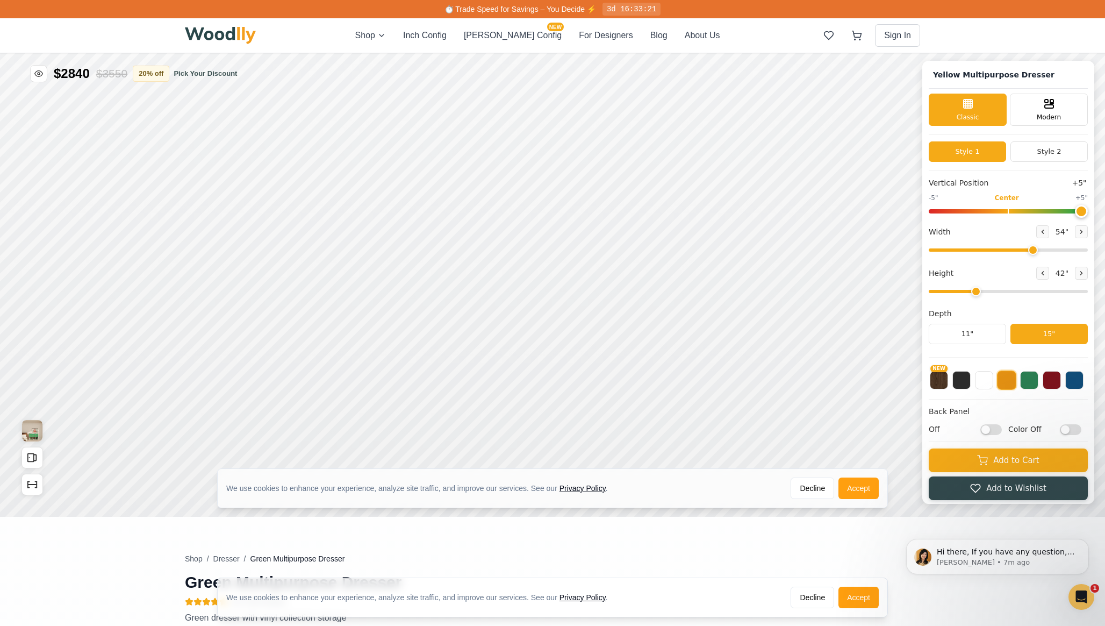
drag, startPoint x: 1011, startPoint y: 210, endPoint x: 1105, endPoint y: 214, distance: 94.2
type input "5"
click at [1088, 213] on input "range" at bounding box center [1008, 211] width 159 height 4
click at [332, 187] on div "9" Compact" at bounding box center [334, 180] width 25 height 25
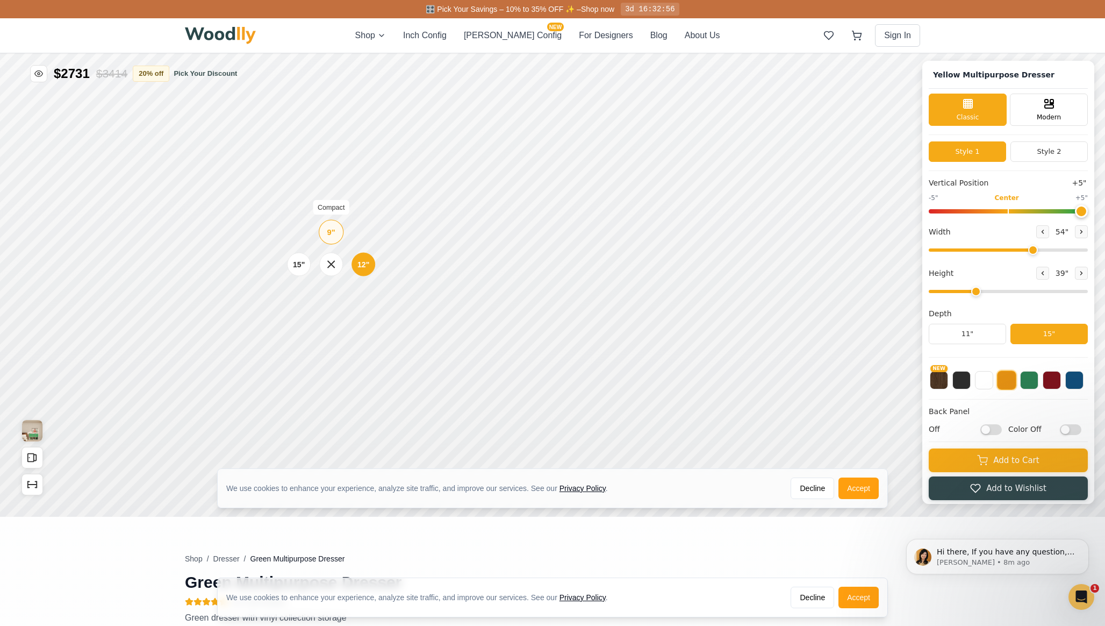
click at [331, 231] on div "9"" at bounding box center [331, 232] width 8 height 12
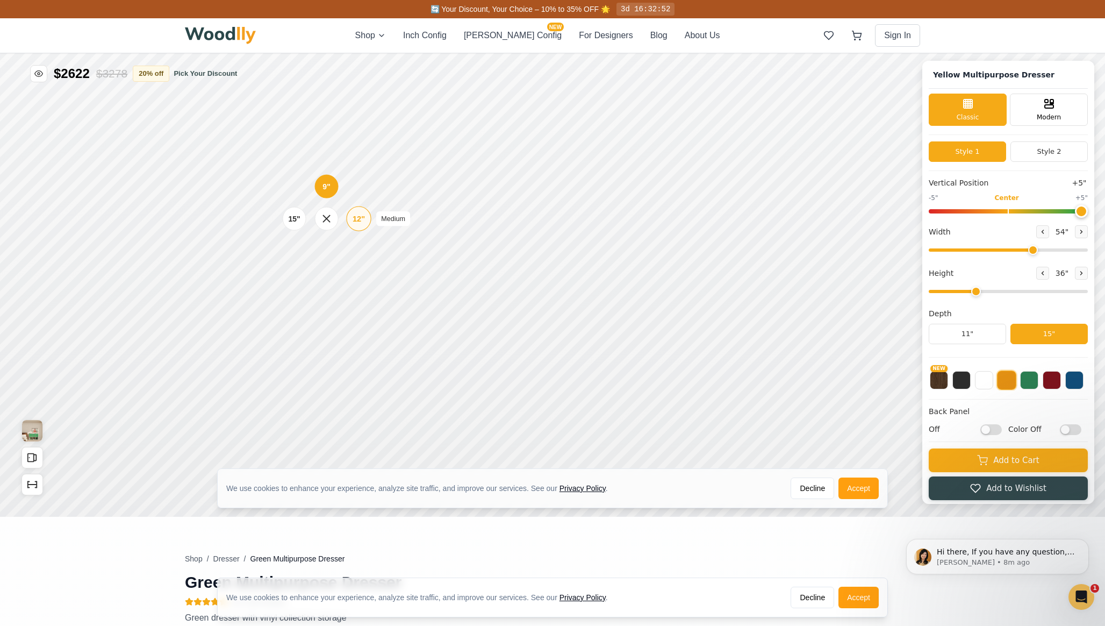
click at [356, 219] on div "12"" at bounding box center [359, 219] width 12 height 12
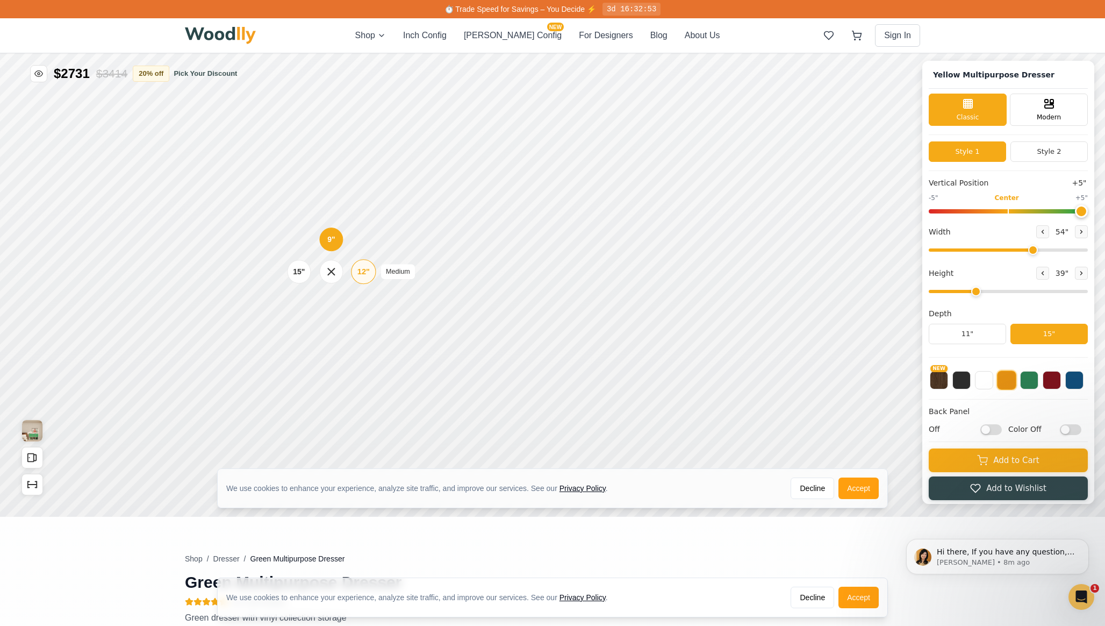
click at [366, 270] on div "12"" at bounding box center [363, 272] width 12 height 12
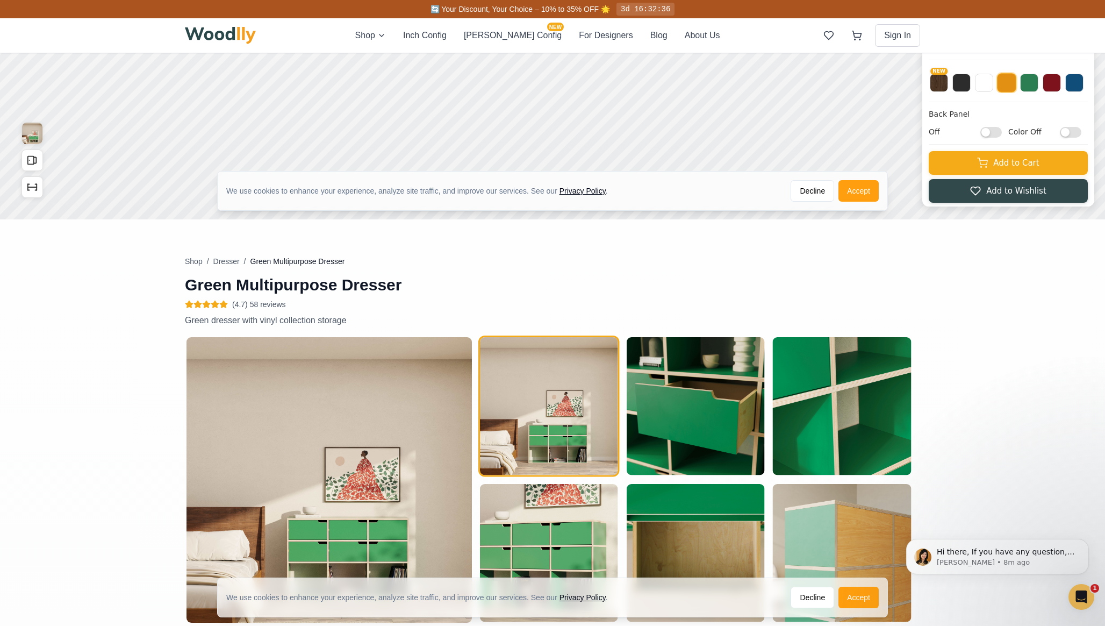
scroll to position [298, 0]
